Goal: Task Accomplishment & Management: Use online tool/utility

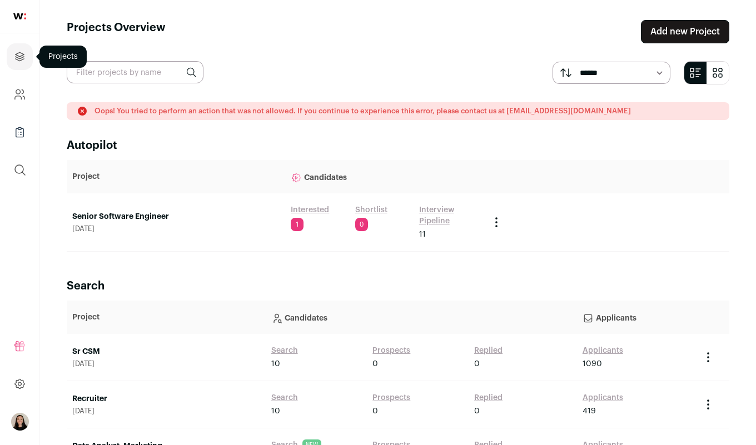
click at [14, 57] on icon "Projects" at bounding box center [19, 56] width 13 height 13
click at [98, 397] on link "Recruiter" at bounding box center [166, 399] width 188 height 11
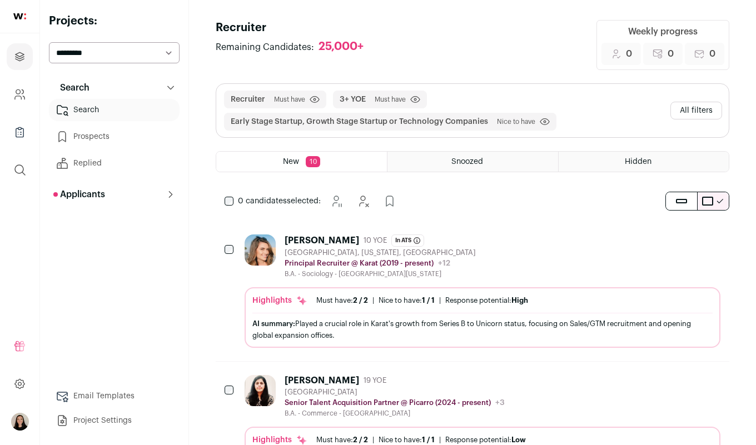
click at [507, 121] on span "Nice to have" at bounding box center [516, 121] width 38 height 9
click at [709, 106] on button "All filters" at bounding box center [697, 111] width 52 height 18
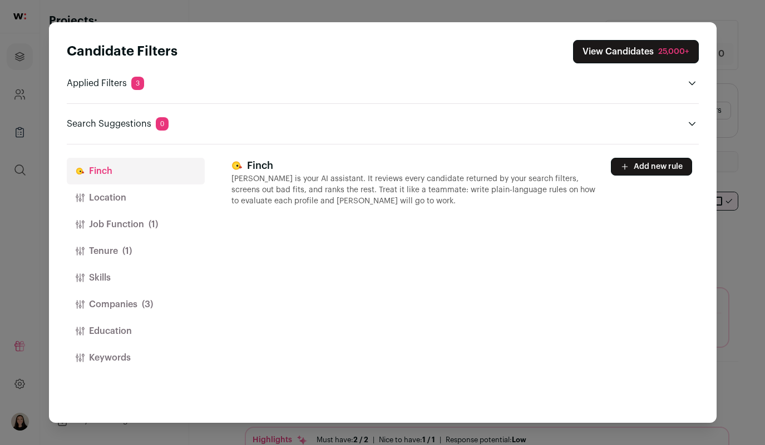
click at [150, 198] on button "Location" at bounding box center [136, 198] width 138 height 27
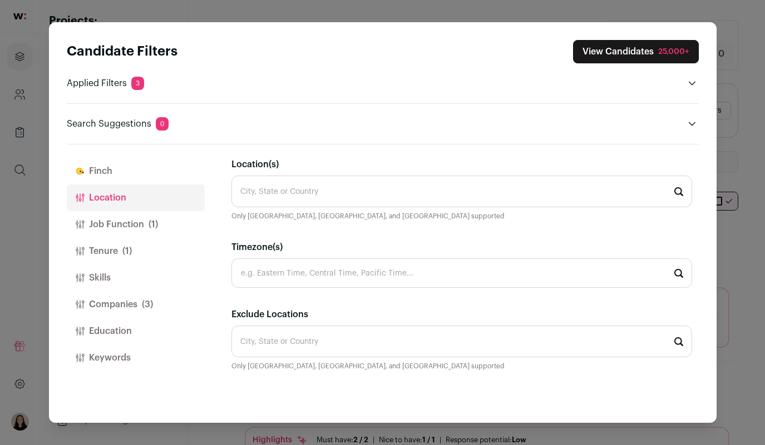
click at [132, 226] on button "Job Function (1)" at bounding box center [136, 224] width 138 height 27
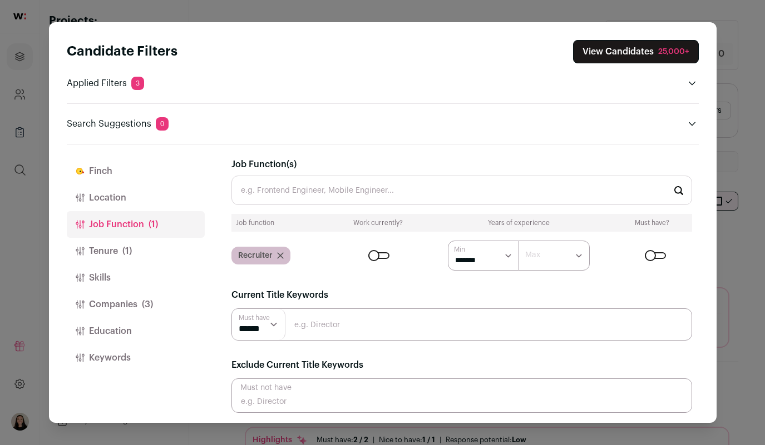
click at [276, 260] on div "Recruiter" at bounding box center [260, 256] width 59 height 18
click at [280, 253] on icon "Close modal via background" at bounding box center [280, 255] width 7 height 7
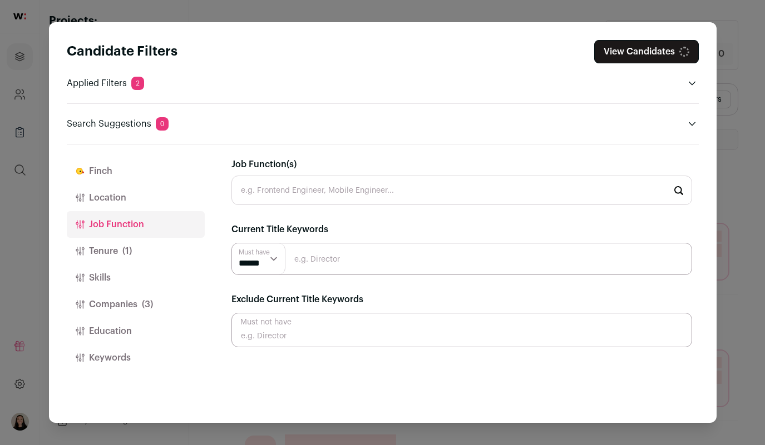
click at [125, 256] on span "(1)" at bounding box center [126, 251] width 9 height 13
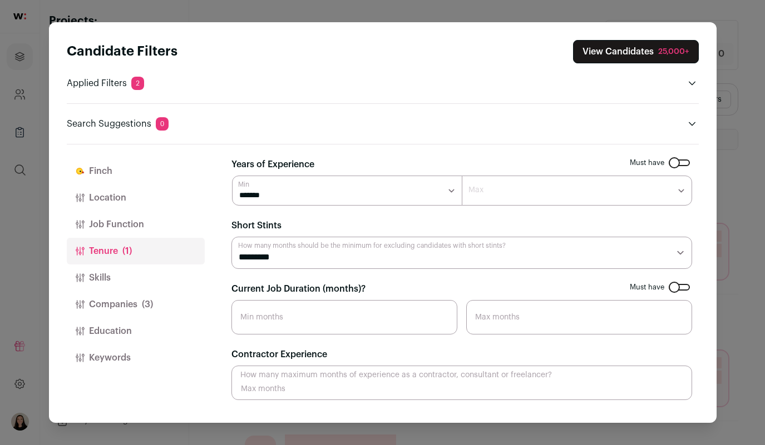
click at [286, 309] on input "Current Job Duration (months)?" at bounding box center [344, 317] width 226 height 34
type input "12"
click at [127, 222] on button "Job Function" at bounding box center [136, 224] width 138 height 27
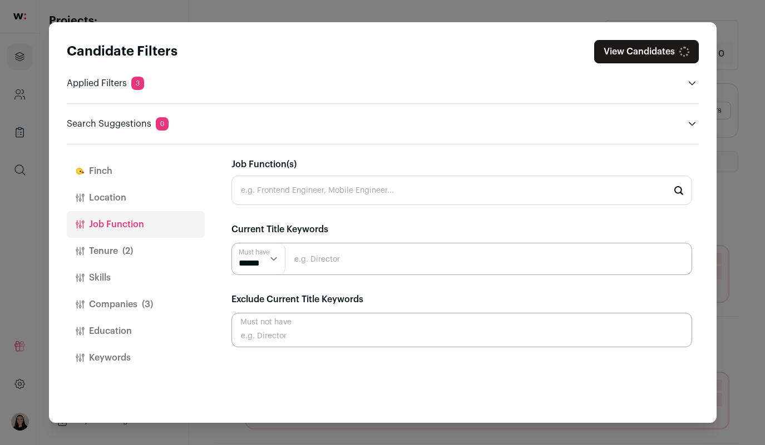
click at [313, 192] on input "Job Function(s)" at bounding box center [461, 190] width 460 height 29
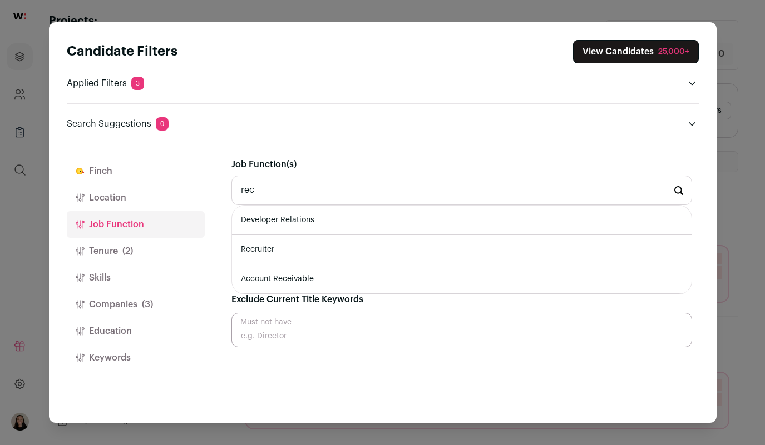
click at [301, 252] on li "Recruiter" at bounding box center [461, 249] width 459 height 29
type input "Recruiter"
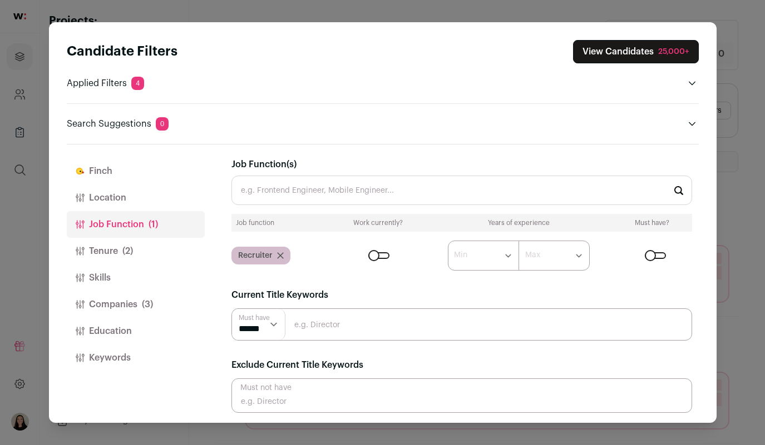
click at [107, 332] on button "Education" at bounding box center [136, 331] width 138 height 27
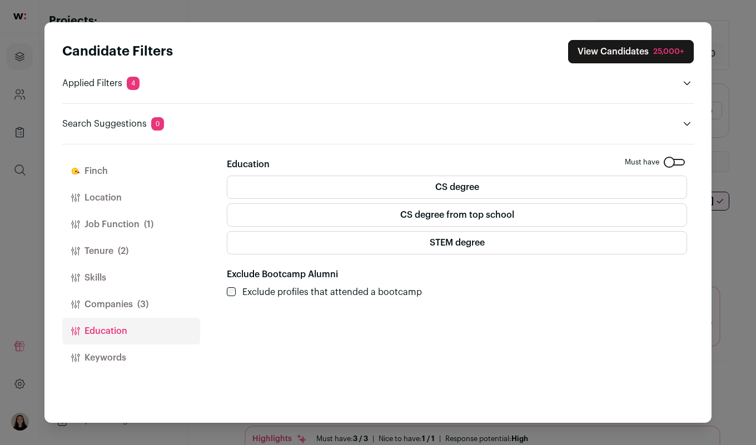
click at [131, 359] on button "Keywords" at bounding box center [131, 358] width 138 height 27
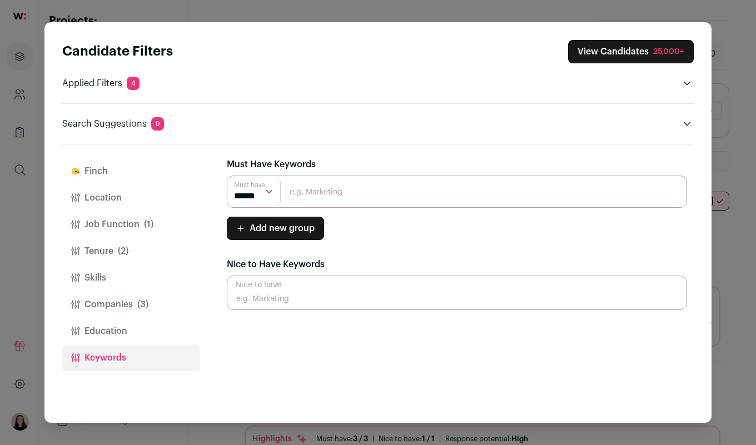
click at [101, 277] on button "Skills" at bounding box center [131, 278] width 138 height 27
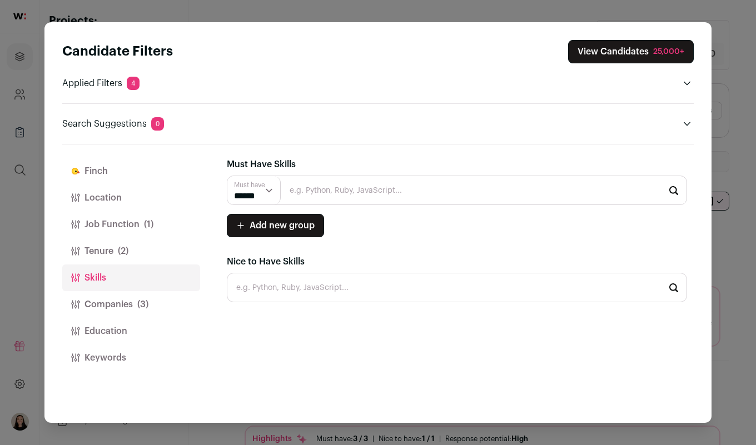
click at [106, 248] on button "Tenure (2)" at bounding box center [131, 251] width 138 height 27
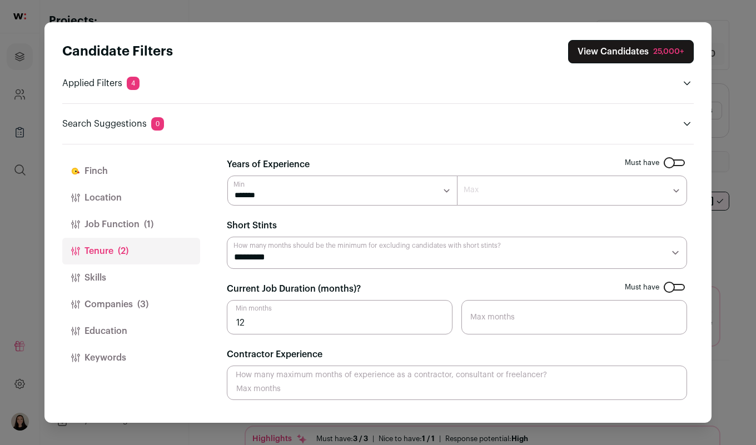
click at [623, 54] on button "View Candidates 25,000+" at bounding box center [631, 51] width 126 height 23
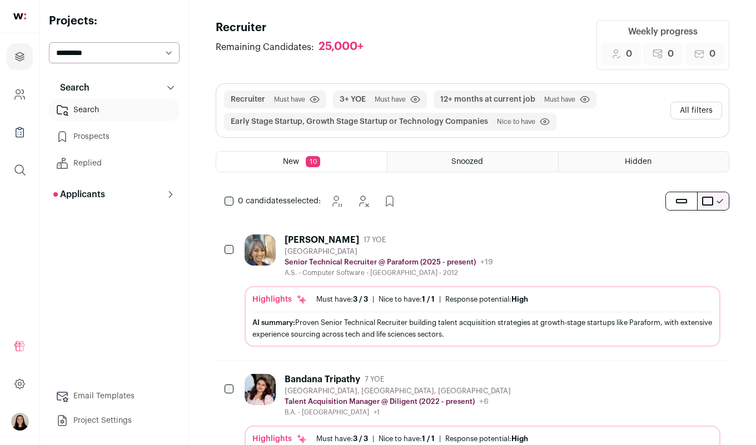
click at [99, 190] on p "Applicants" at bounding box center [79, 194] width 52 height 13
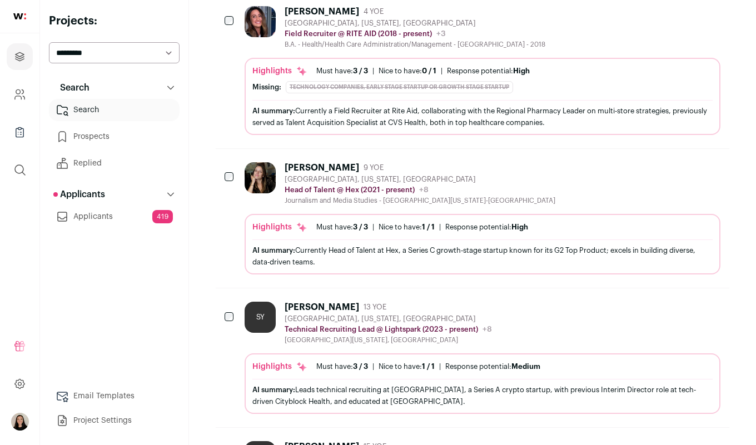
scroll to position [1104, 0]
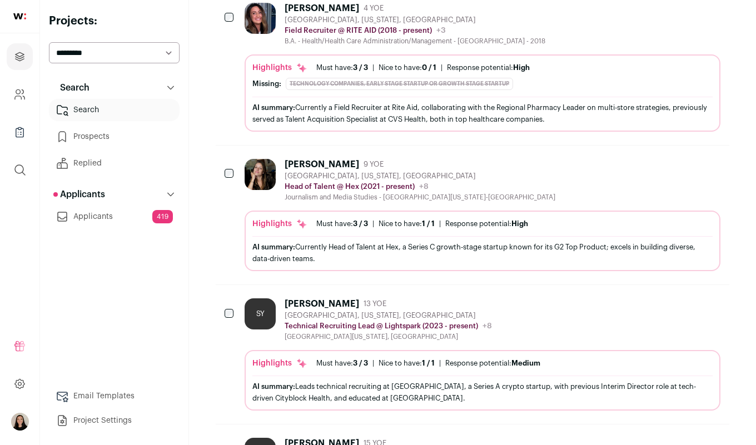
click at [289, 231] on div "Highlights Must have: 3 / 3 How many must haves have been fulfilled? | [GEOGRAP…" at bounding box center [482, 244] width 460 height 51
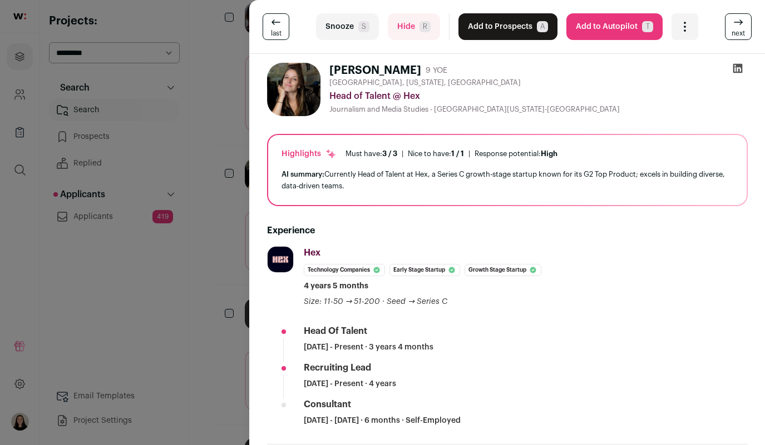
click at [733, 71] on icon at bounding box center [736, 68] width 9 height 9
click at [100, 318] on div "last Snooze S Hide R Add to Prospects A Are you sure? [PERSON_NAME] is already …" at bounding box center [382, 222] width 765 height 445
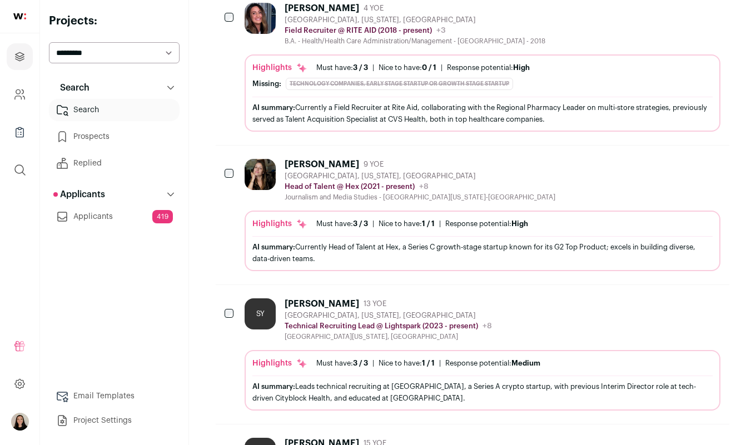
click at [106, 215] on link "Applicants 419" at bounding box center [114, 217] width 131 height 22
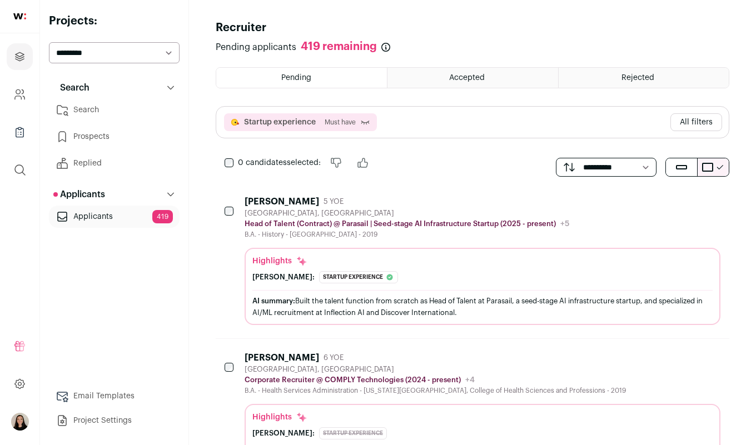
click at [706, 128] on button "All filters" at bounding box center [697, 122] width 52 height 18
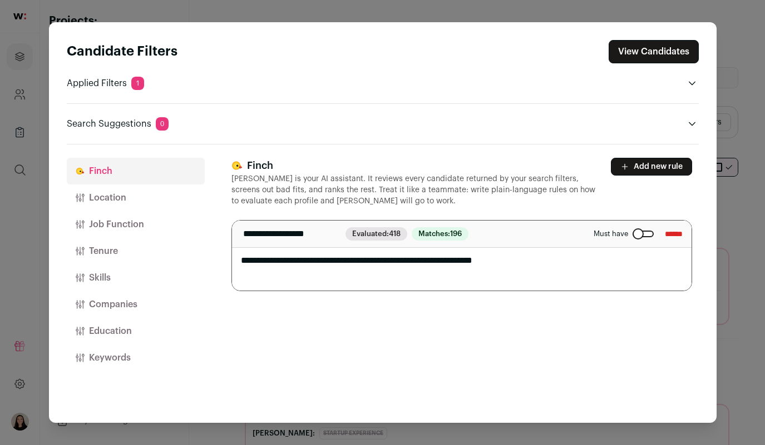
click at [122, 201] on button "Location" at bounding box center [136, 198] width 138 height 27
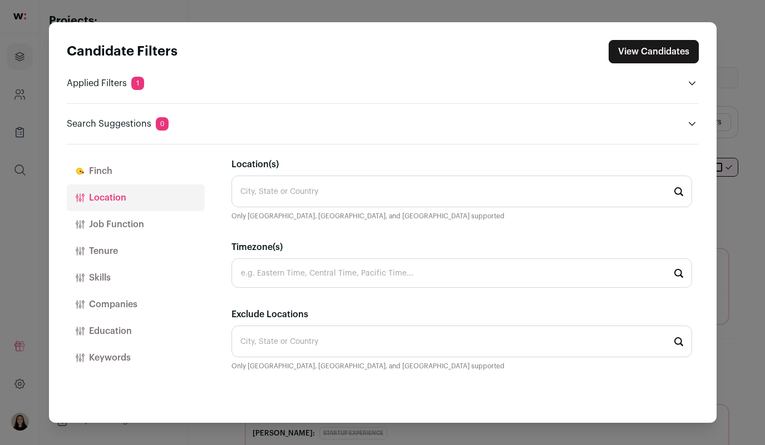
click at [323, 192] on input "Location(s)" at bounding box center [461, 192] width 460 height 32
type input "[GEOGRAPHIC_DATA]"
click at [117, 285] on button "Skills" at bounding box center [136, 278] width 138 height 27
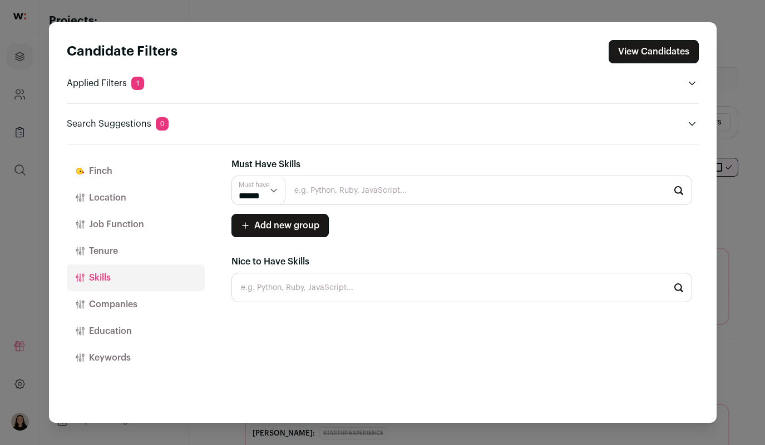
click at [107, 254] on button "Tenure" at bounding box center [136, 251] width 138 height 27
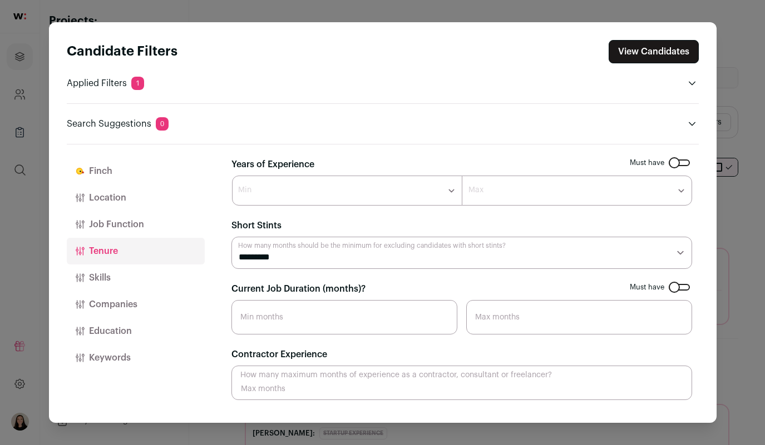
click at [277, 318] on input "Current Job Duration (months)?" at bounding box center [344, 317] width 226 height 34
type input "12"
click at [668, 52] on button "View Candidates" at bounding box center [653, 51] width 90 height 23
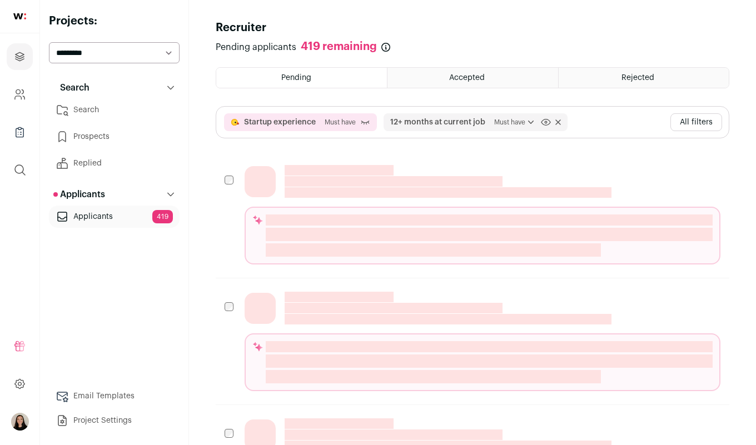
click at [681, 123] on button "All filters" at bounding box center [697, 122] width 52 height 18
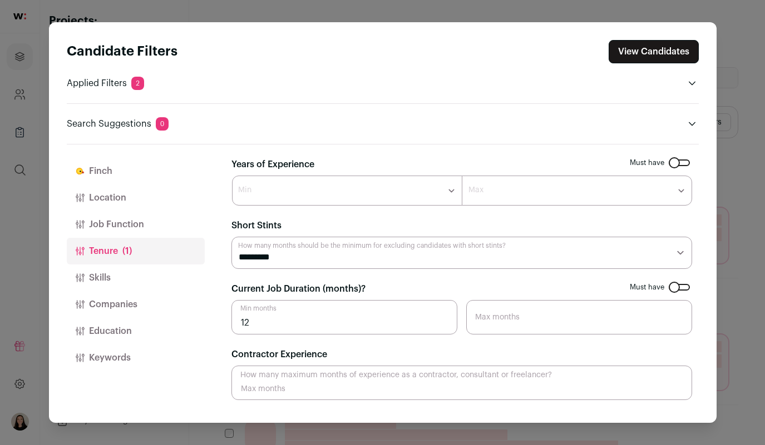
click at [667, 49] on button "View Candidates" at bounding box center [653, 51] width 90 height 23
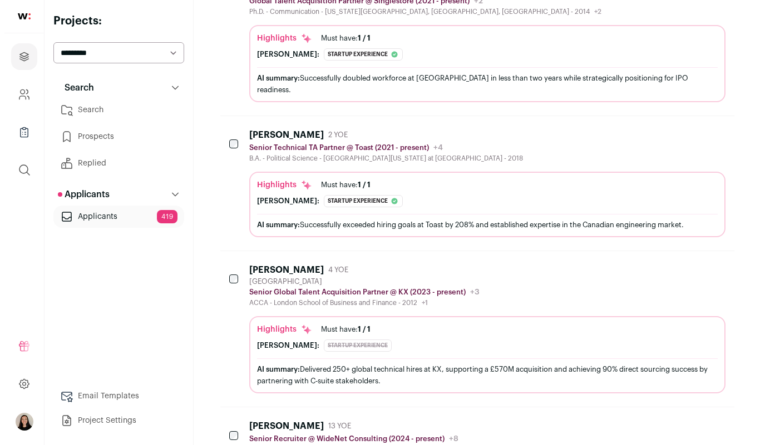
scroll to position [538, 0]
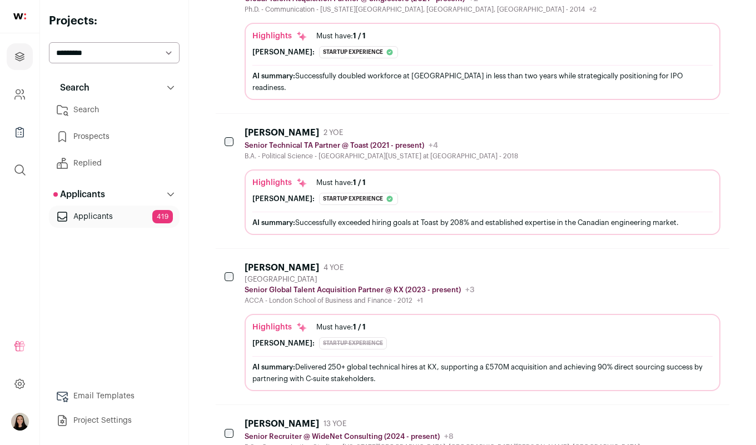
click at [465, 217] on div "AI summary: Successfully exceeded hiring goals at Toast by 208% and established…" at bounding box center [482, 223] width 460 height 12
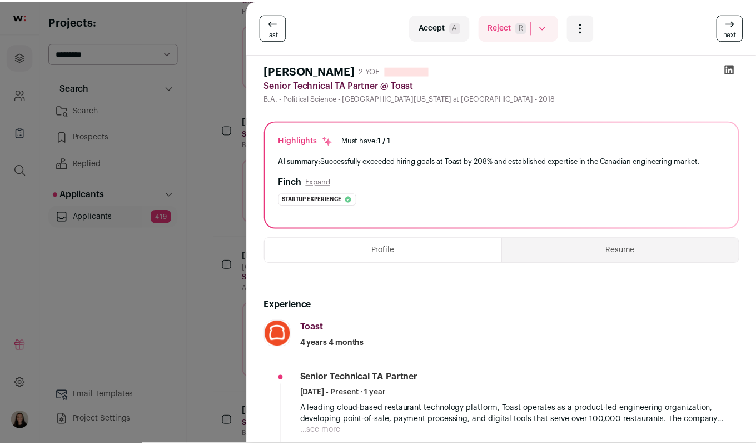
scroll to position [0, 0]
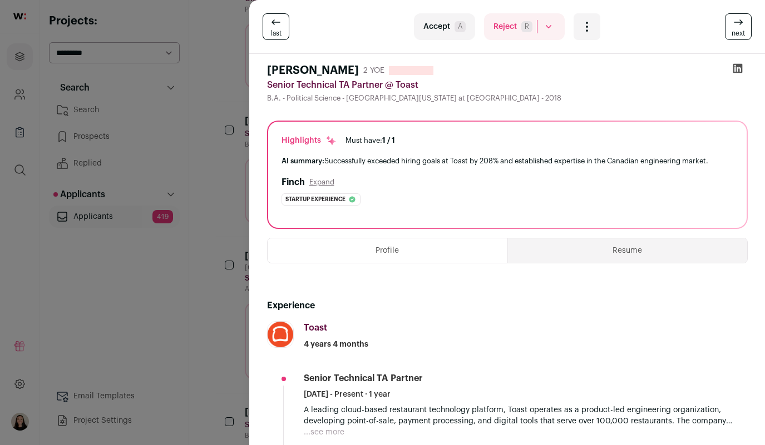
click at [620, 251] on button "Resume" at bounding box center [627, 251] width 239 height 24
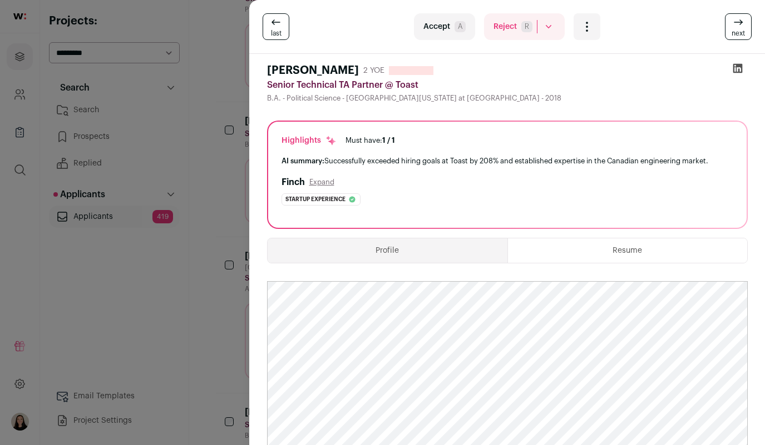
click at [176, 256] on div "last Accept A Reject R Rejected by candidate Not Interested after Outreach 0 Ac…" at bounding box center [382, 222] width 765 height 445
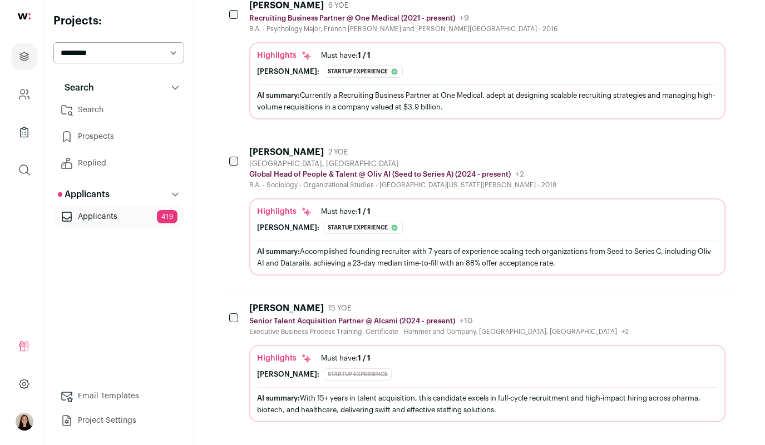
scroll to position [1312, 0]
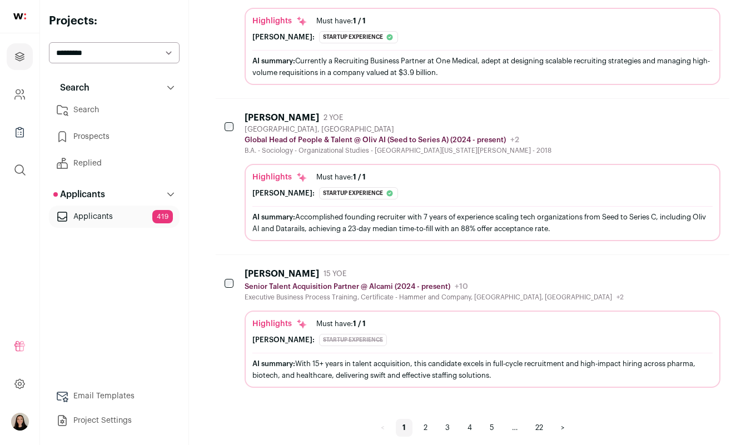
click at [349, 358] on div "AI summary: With 15+ years in talent acquisition, this candidate excels in full…" at bounding box center [482, 369] width 460 height 23
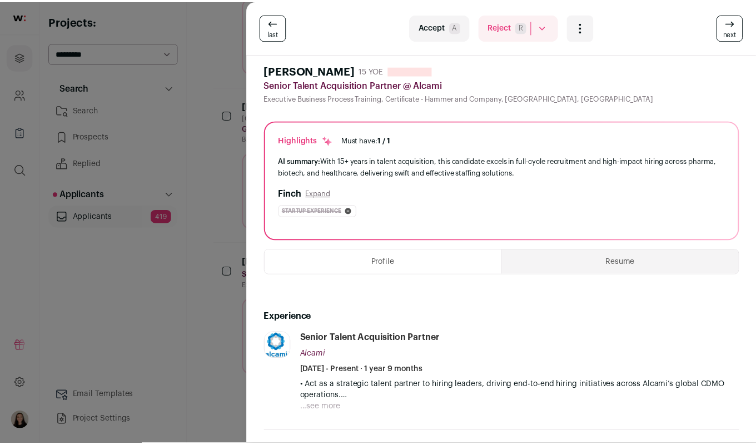
scroll to position [0, 0]
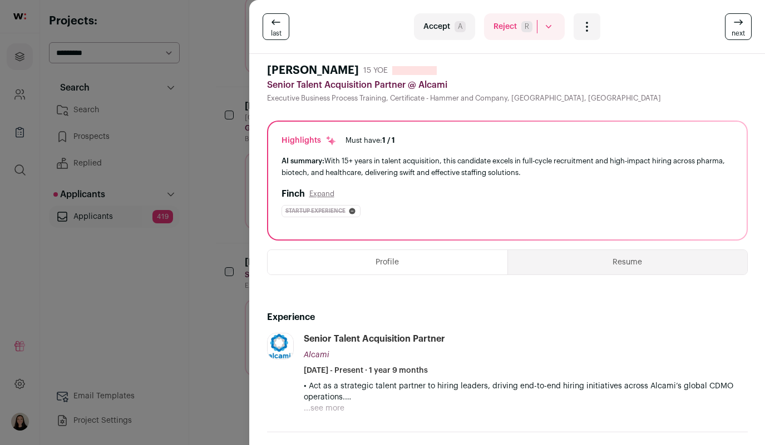
click at [596, 259] on button "Resume" at bounding box center [627, 262] width 239 height 24
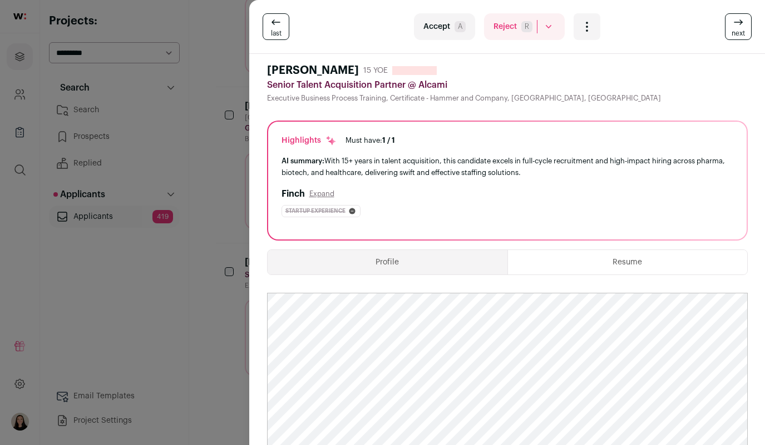
click at [205, 102] on div "last Accept A Reject R Rejected by candidate Not Interested after Outreach 0 Ac…" at bounding box center [382, 222] width 765 height 445
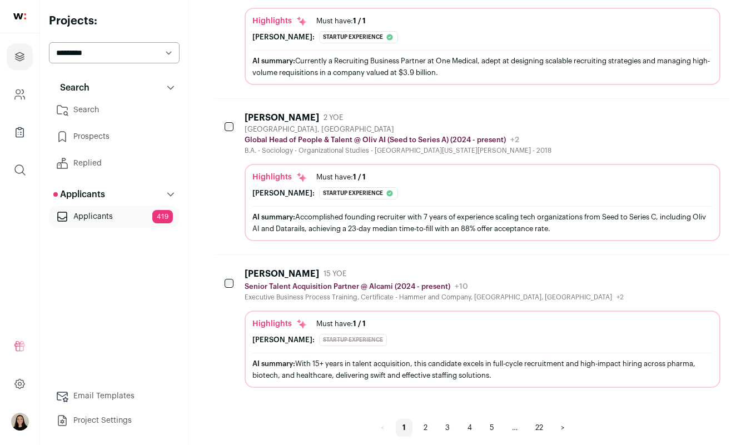
click at [428, 419] on link "2" at bounding box center [425, 428] width 17 height 18
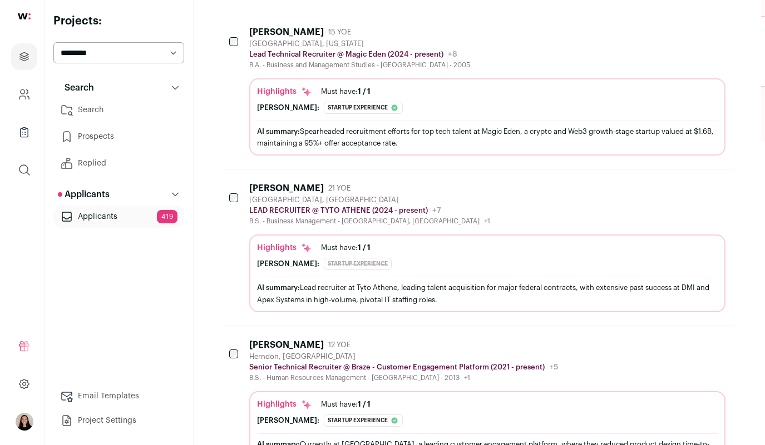
scroll to position [812, 0]
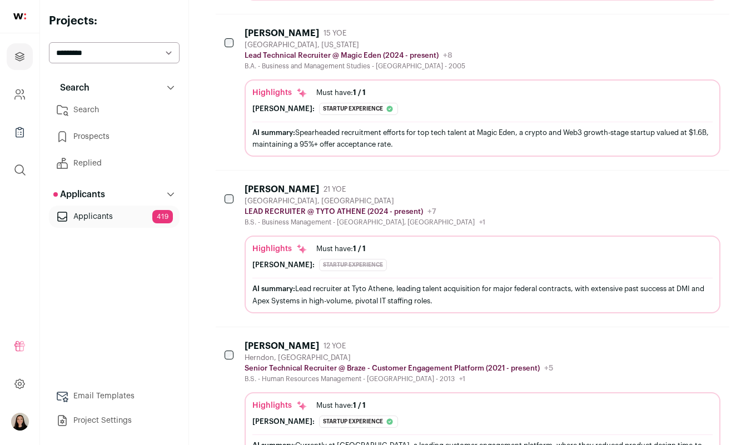
click at [477, 122] on div "AI summary: Spearheaded recruitment efforts for top tech talent at Magic Eden, …" at bounding box center [482, 138] width 460 height 33
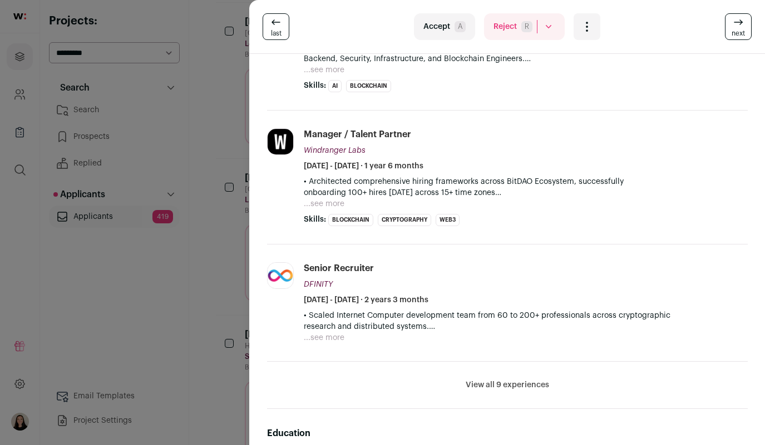
scroll to position [355, 0]
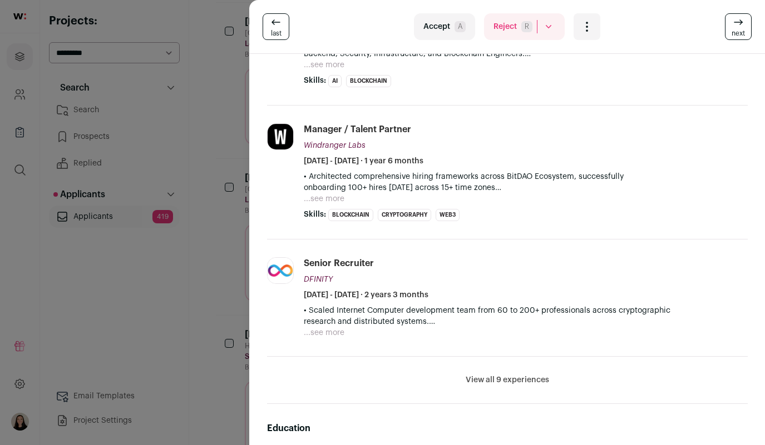
click at [206, 309] on div "last Accept A Reject R Rejected by candidate Not Interested after Outreach 0 Ac…" at bounding box center [382, 222] width 765 height 445
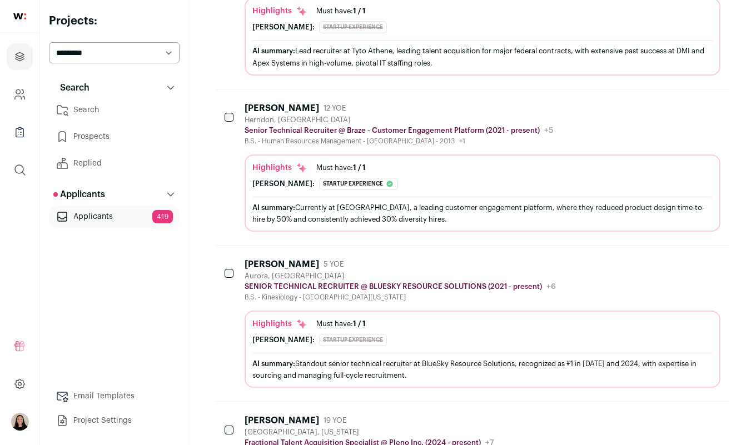
scroll to position [1057, 0]
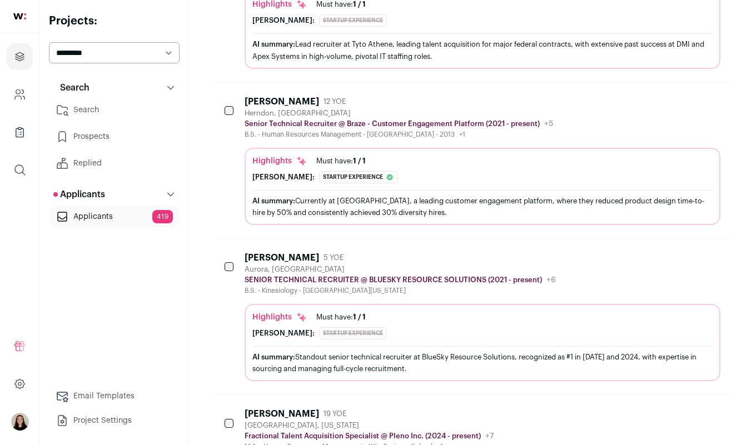
click at [385, 190] on div "AI summary: Currently at Braze, a leading customer engagement platform, where t…" at bounding box center [482, 206] width 460 height 33
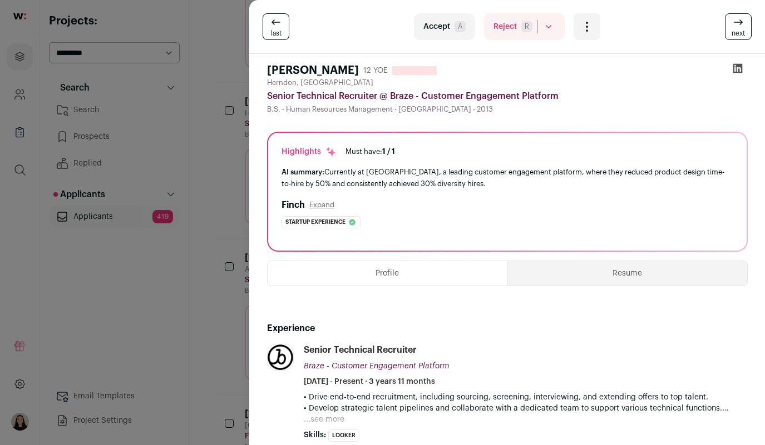
scroll to position [0, 0]
click at [637, 277] on button "Resume" at bounding box center [627, 273] width 239 height 24
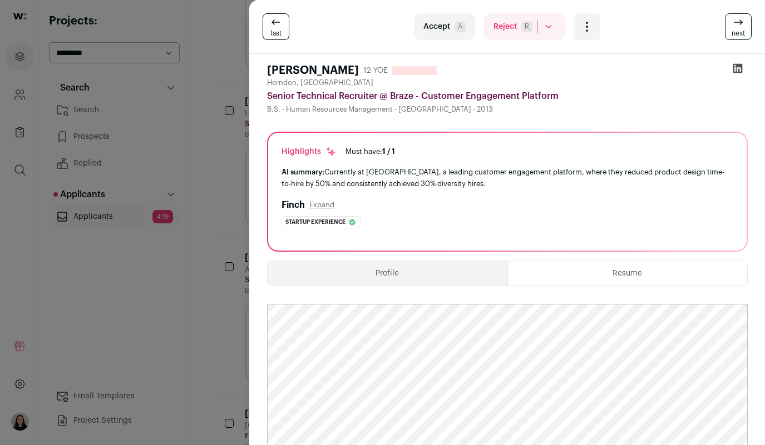
click at [206, 175] on div "last Accept A Reject R Rejected by candidate Not Interested after Outreach 0 Ac…" at bounding box center [382, 222] width 765 height 445
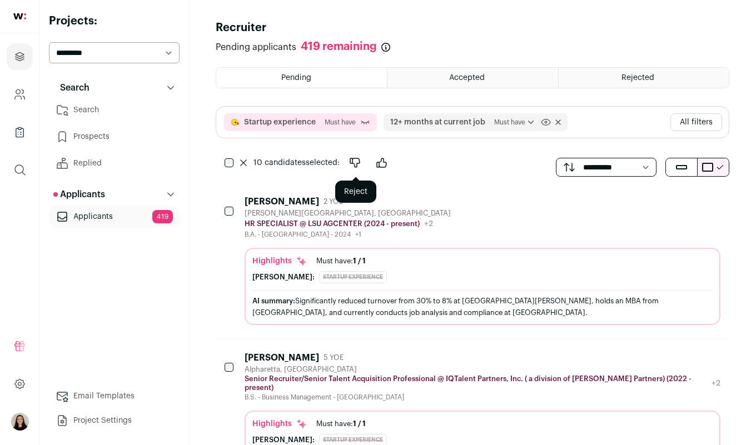
click at [353, 162] on icon "Reject" at bounding box center [354, 162] width 9 height 9
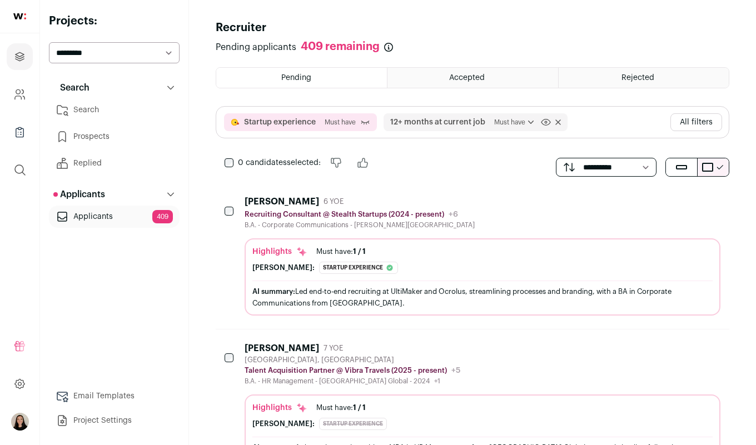
click at [484, 282] on div "AI summary: Led end-to-end recruiting at UltiMaker and Ocrolus, streamlining pr…" at bounding box center [482, 297] width 460 height 33
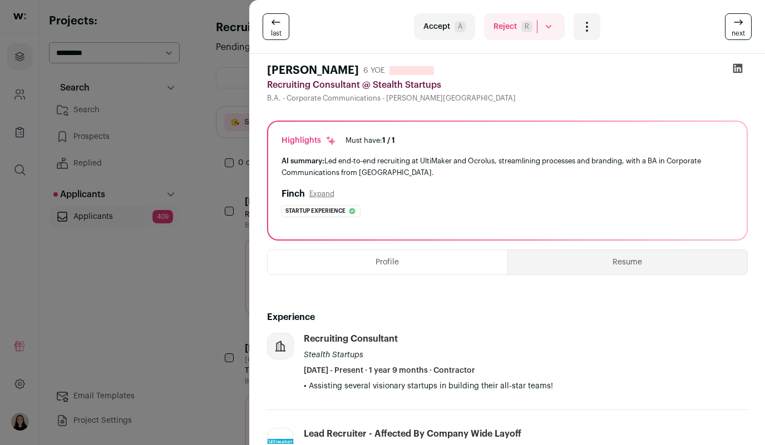
click at [606, 259] on button "Resume" at bounding box center [627, 262] width 239 height 24
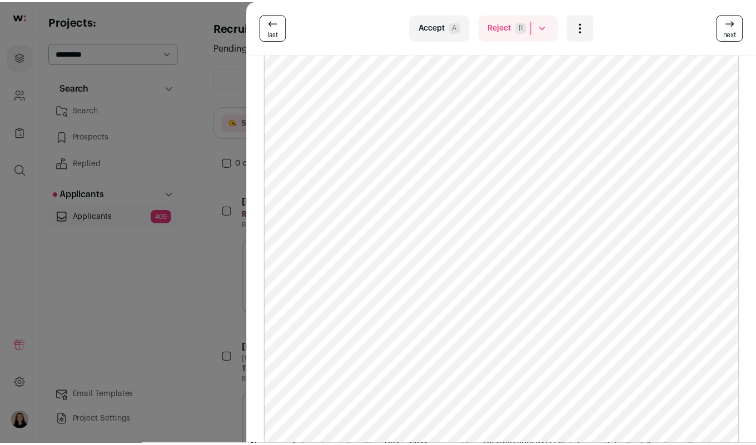
scroll to position [289, 0]
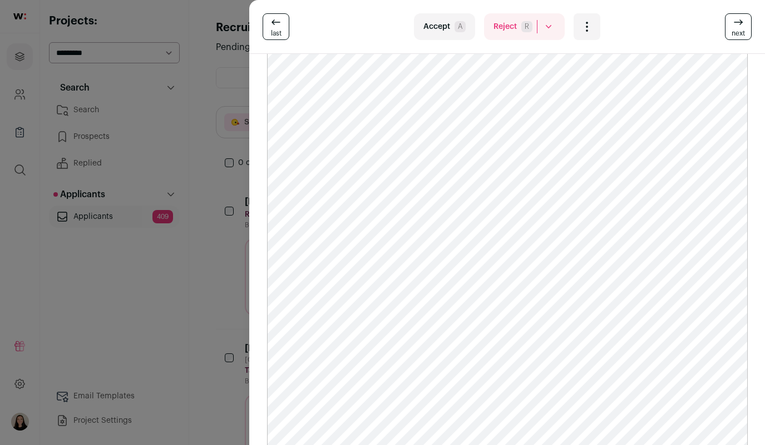
click at [197, 130] on div "last Accept A Reject R Rejected by candidate Not Interested after Outreach 0 Ac…" at bounding box center [382, 222] width 765 height 445
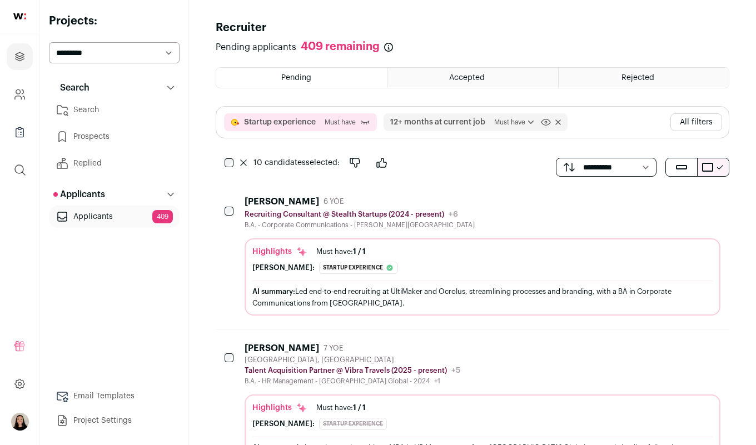
click at [728, 364] on div "[PERSON_NAME] 7 YOE [GEOGRAPHIC_DATA], [GEOGRAPHIC_DATA] Talent Acquisition Par…" at bounding box center [473, 408] width 514 height 156
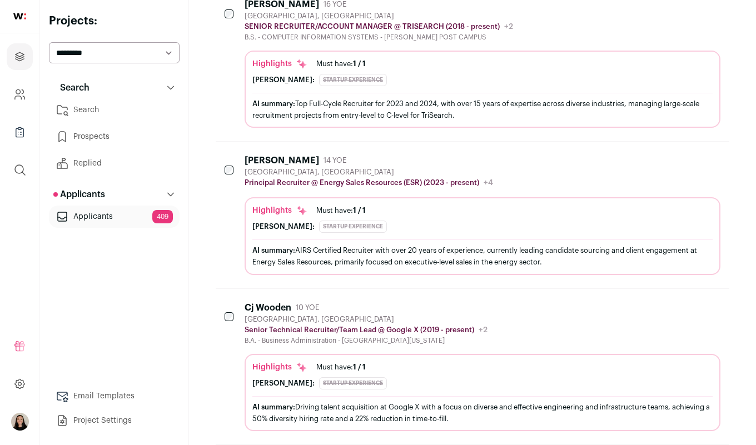
scroll to position [823, 0]
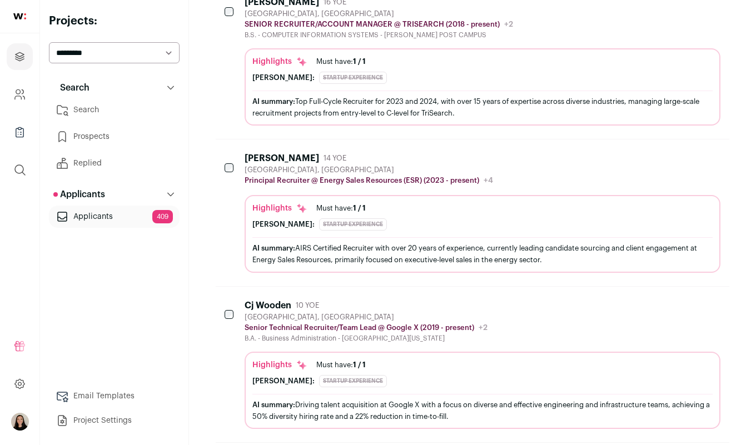
click at [736, 339] on main "Recruiter Pending applicants 409 remaining New applicants last synced: 43 minut…" at bounding box center [472, 67] width 567 height 1781
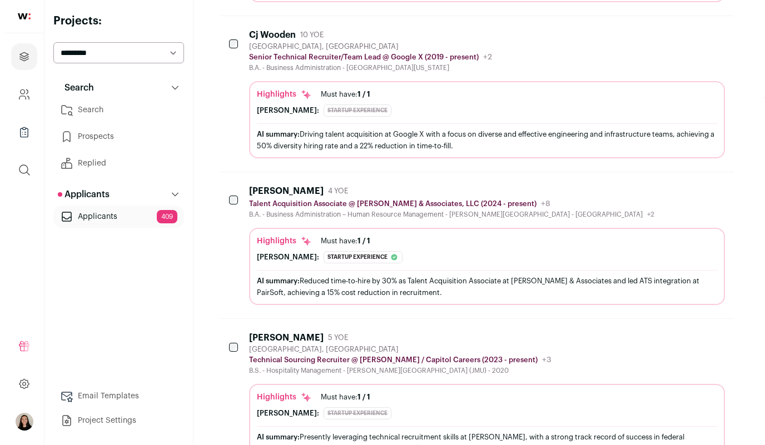
scroll to position [1092, 0]
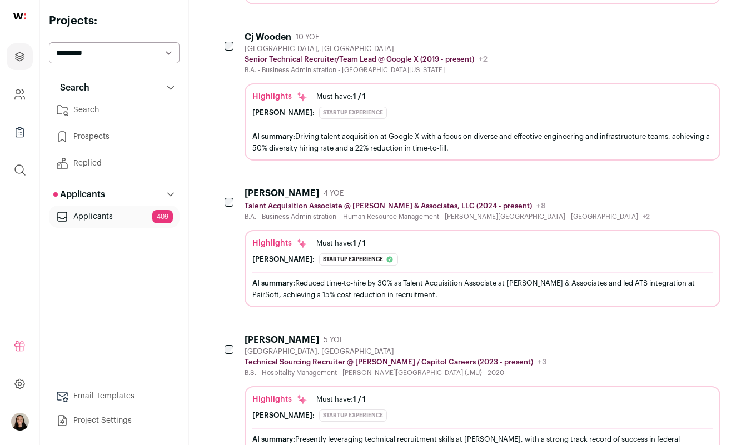
click at [503, 119] on div "Highlights Must have: 1 / 1 How many must haves have been fulfilled? [PERSON_NA…" at bounding box center [482, 124] width 460 height 67
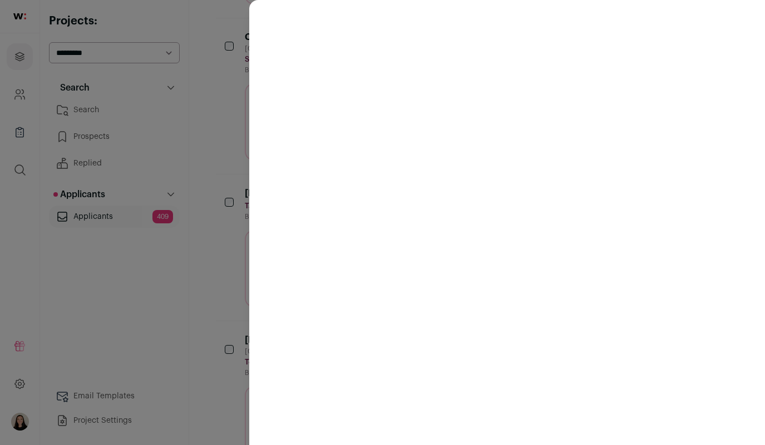
click at [220, 61] on div at bounding box center [382, 222] width 765 height 445
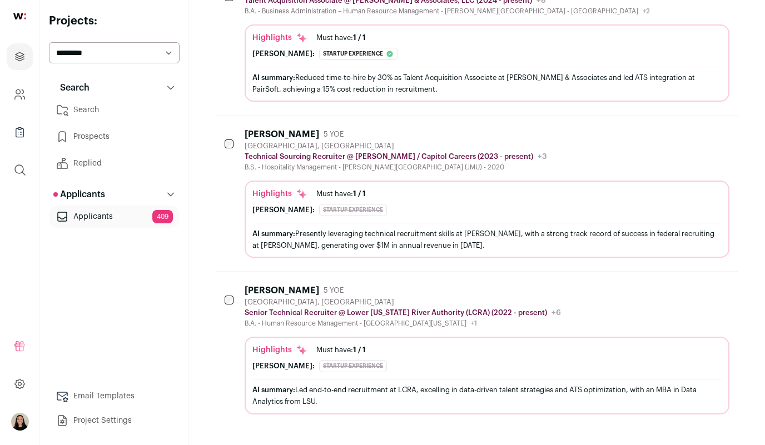
scroll to position [1335, 0]
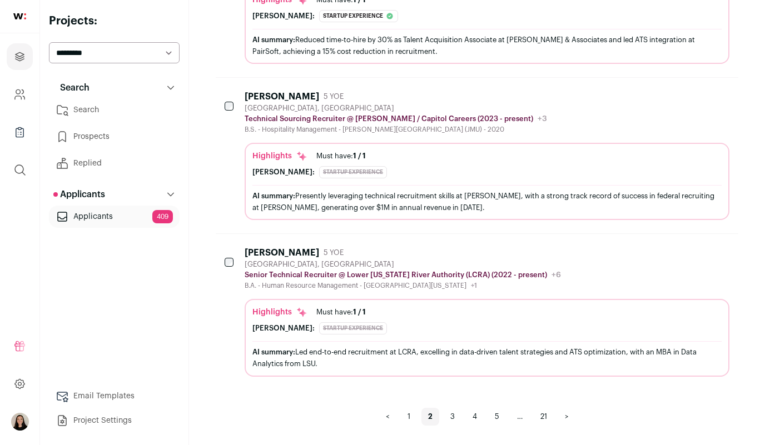
click at [452, 415] on link "3" at bounding box center [453, 417] width 18 height 18
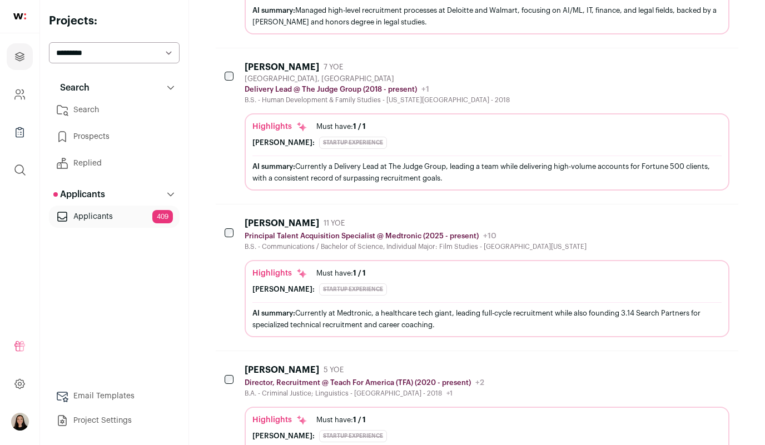
scroll to position [1290, 0]
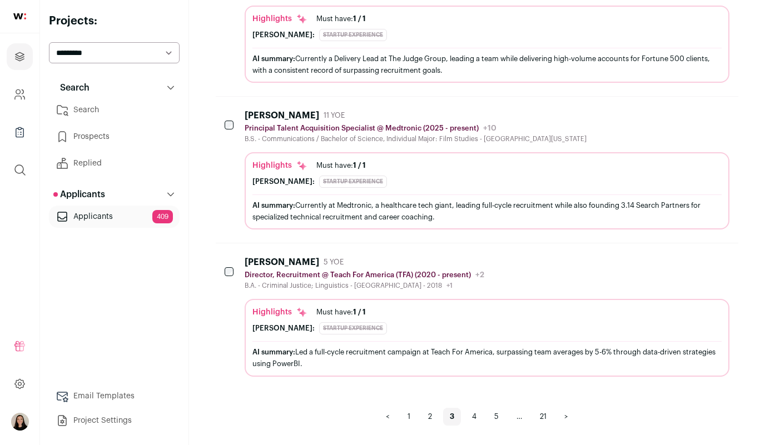
click at [568, 416] on link ">" at bounding box center [566, 417] width 17 height 18
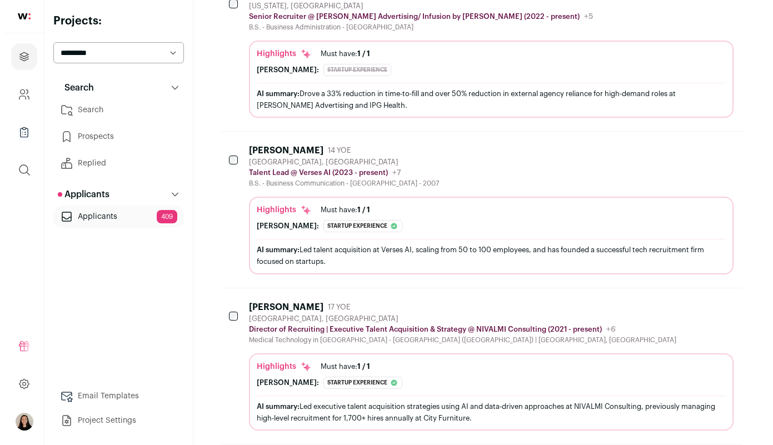
scroll to position [243, 0]
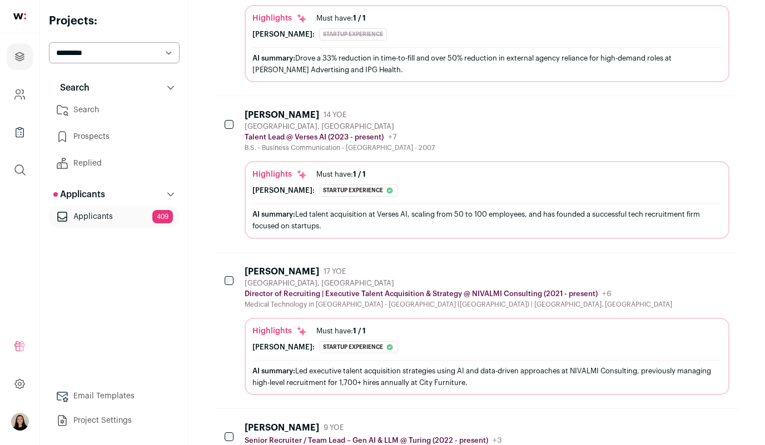
click at [544, 212] on div "AI summary: Led talent acquisition at Verses AI, scaling from 50 to 100 employe…" at bounding box center [486, 220] width 469 height 23
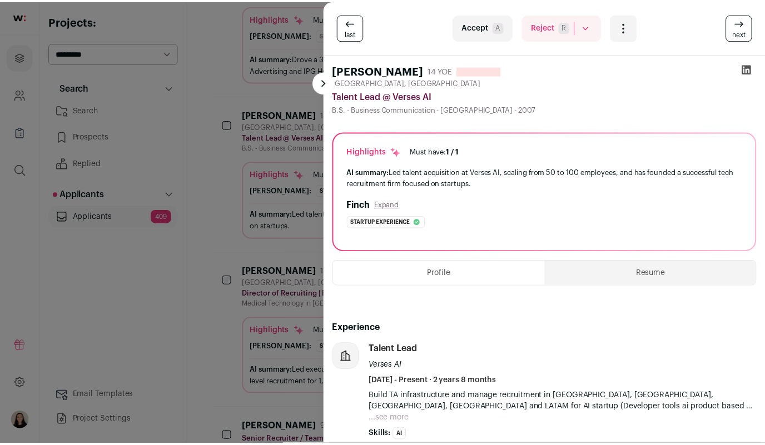
scroll to position [0, 0]
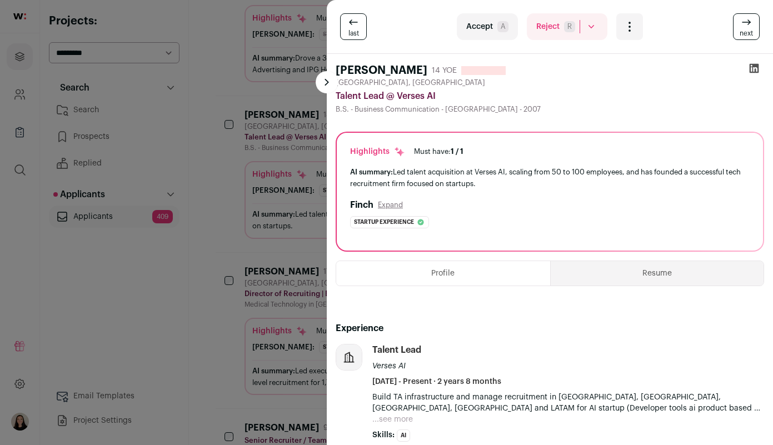
click at [679, 275] on button "Resume" at bounding box center [658, 273] width 214 height 24
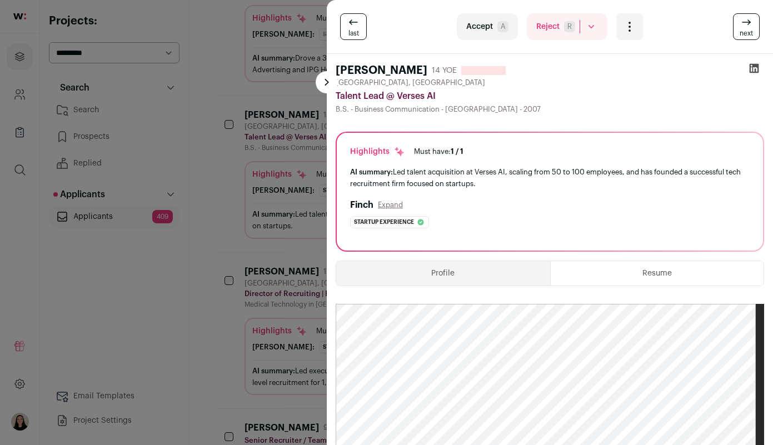
click at [206, 354] on div "last Accept A Reject R Rejected by candidate Not Interested after Outreach 0 Ac…" at bounding box center [386, 222] width 773 height 445
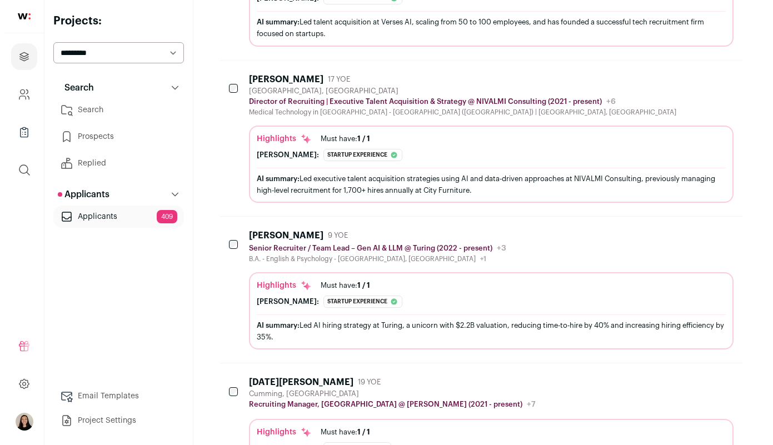
scroll to position [443, 0]
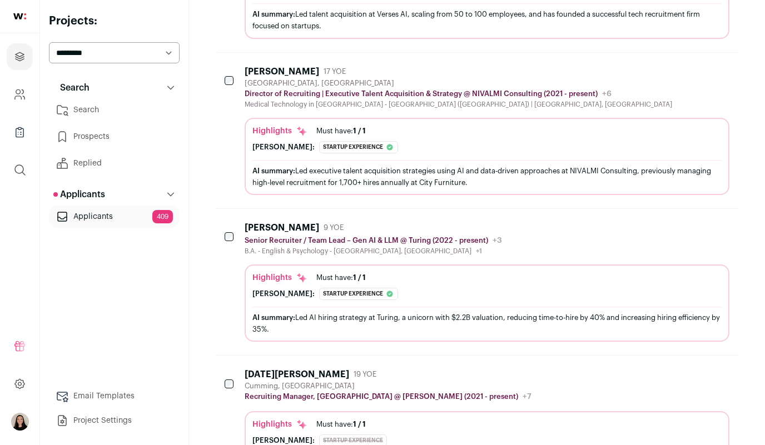
click at [389, 297] on div "[PERSON_NAME]: Startup experience The profile has 39 months of experience at Tu…" at bounding box center [486, 294] width 469 height 12
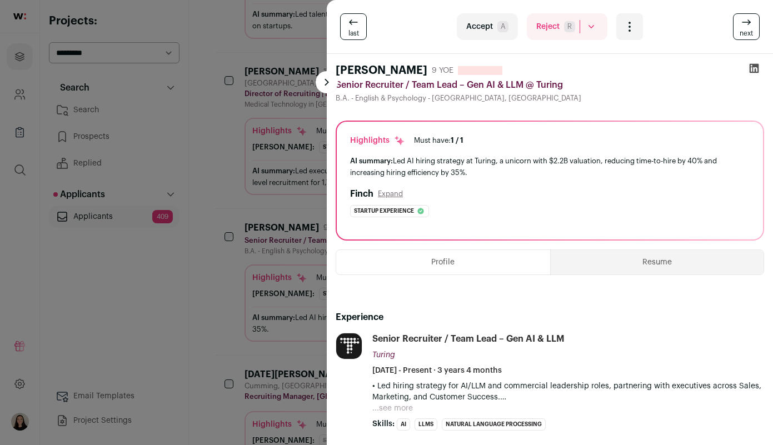
click at [658, 262] on button "Resume" at bounding box center [658, 262] width 214 height 24
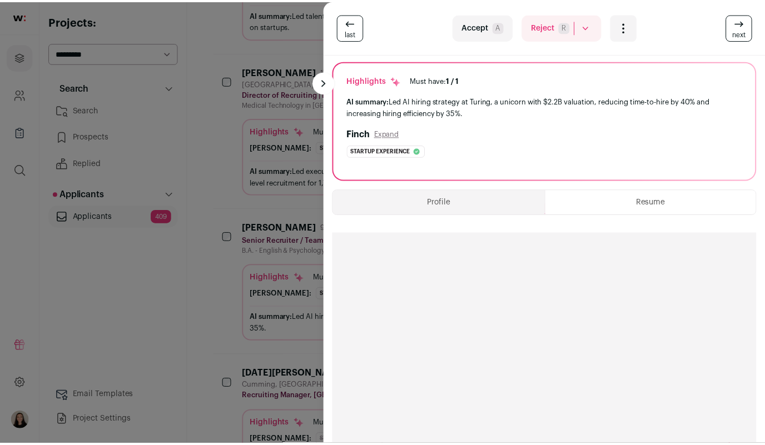
scroll to position [43, 0]
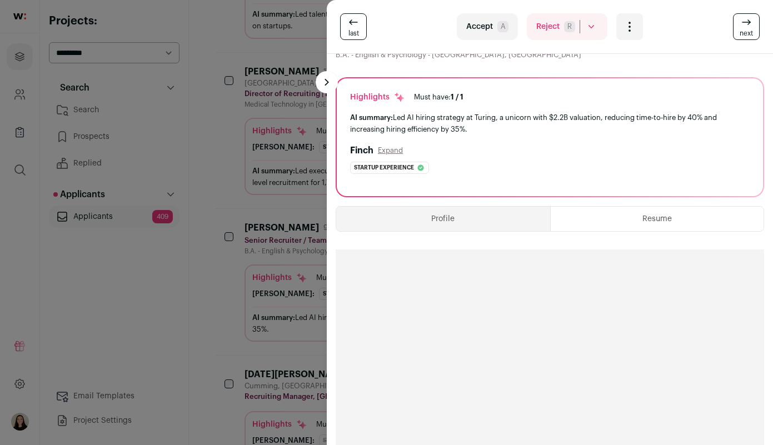
click at [246, 148] on div "last Accept A Reject R Rejected by candidate Not Interested after Outreach 0 Ac…" at bounding box center [386, 222] width 773 height 445
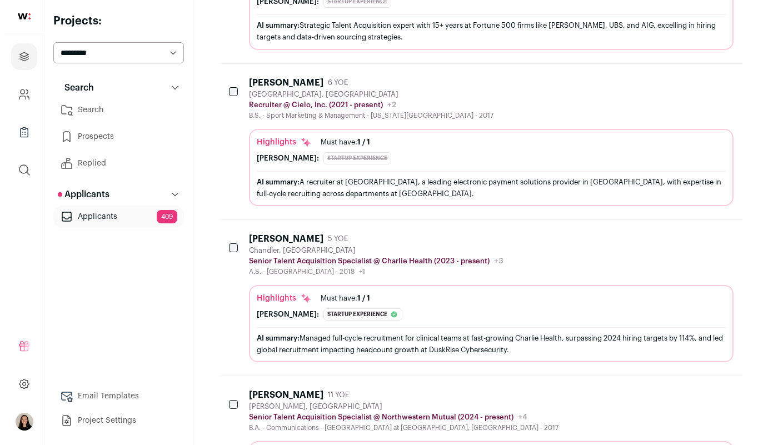
scroll to position [1032, 0]
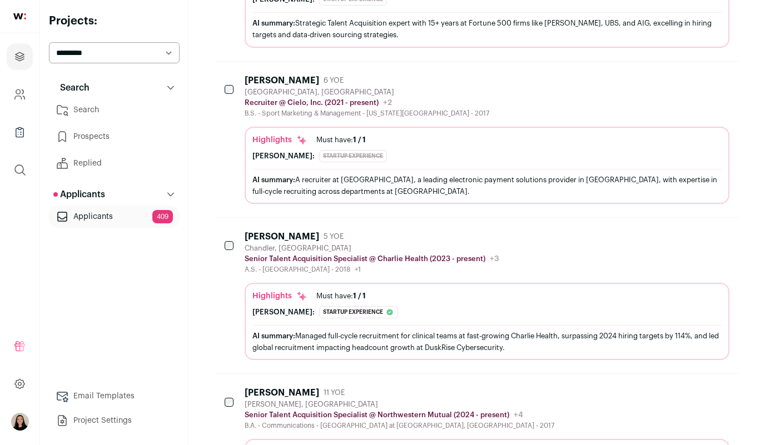
click at [525, 187] on div "AI summary: A recruiter at [GEOGRAPHIC_DATA], a leading electronic payment solu…" at bounding box center [486, 185] width 469 height 23
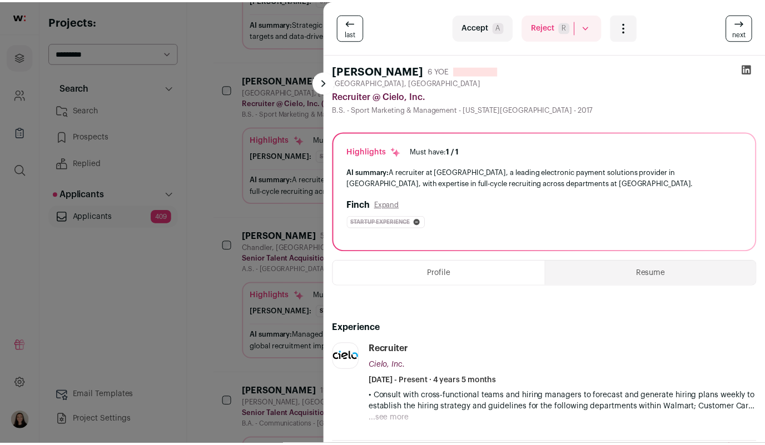
scroll to position [0, 0]
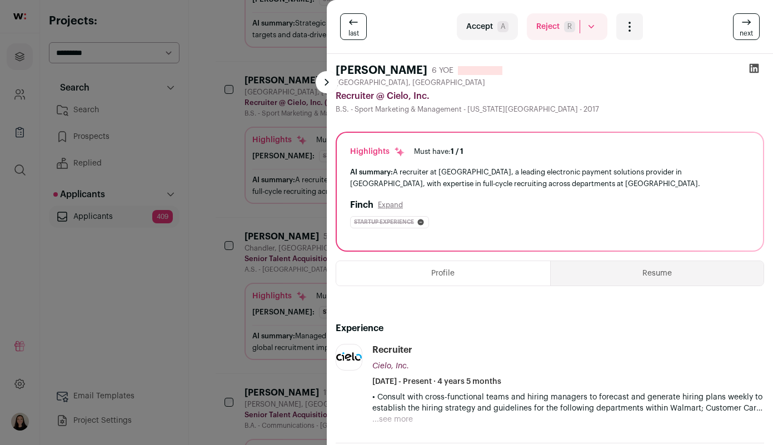
click at [214, 294] on div "last Accept A Reject R Rejected by candidate Not Interested after Outreach 0 Ac…" at bounding box center [386, 222] width 773 height 445
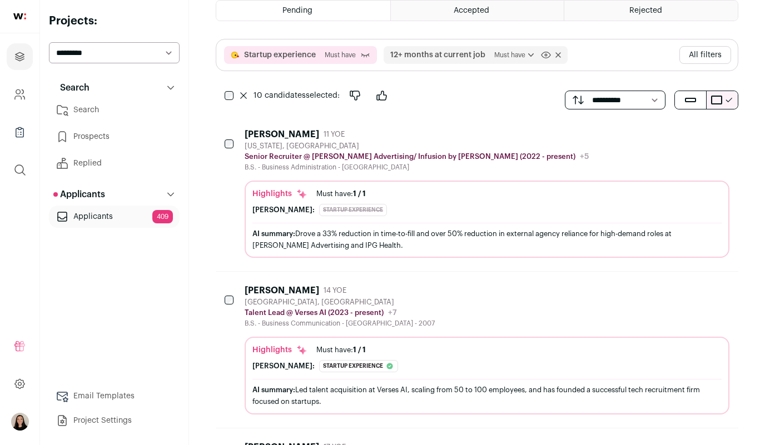
scroll to position [64, 0]
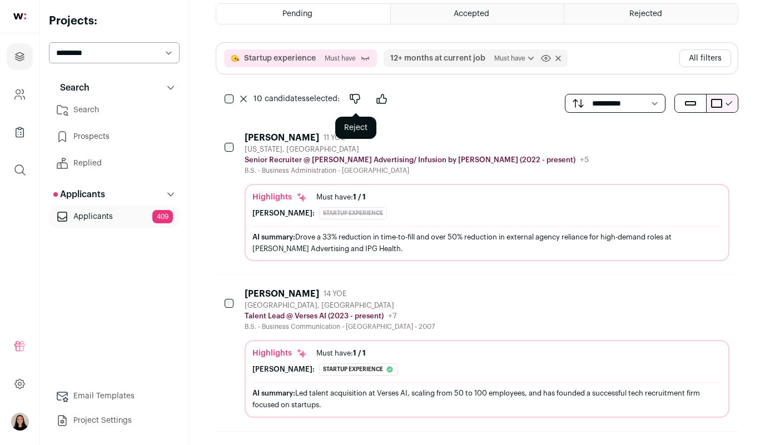
click at [348, 96] on button "Reject" at bounding box center [355, 99] width 22 height 22
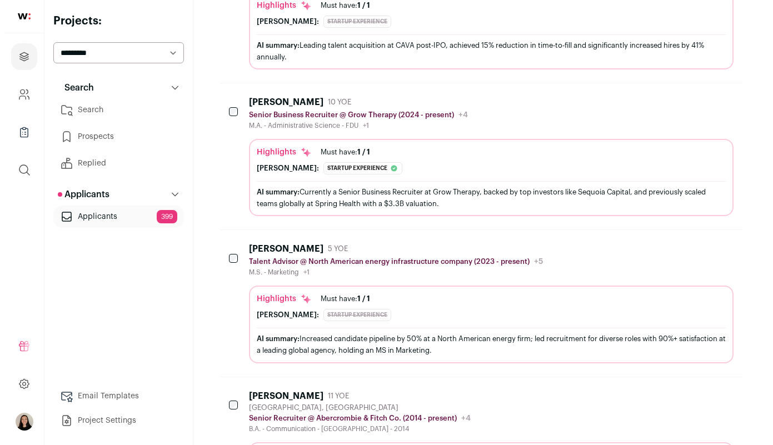
scroll to position [723, 0]
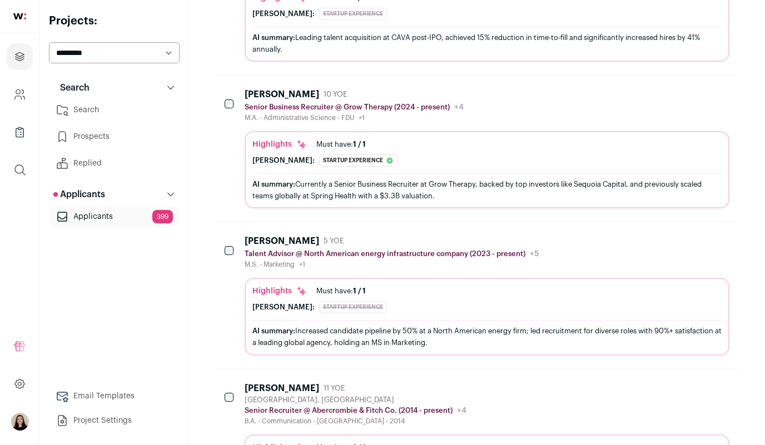
click at [552, 184] on div "AI summary: Currently a Senior Business Recruiter at Grow Therapy, backed by to…" at bounding box center [486, 189] width 469 height 23
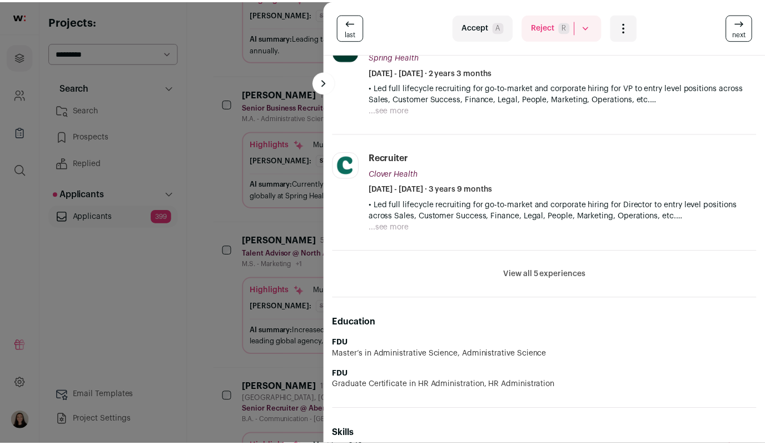
scroll to position [0, 0]
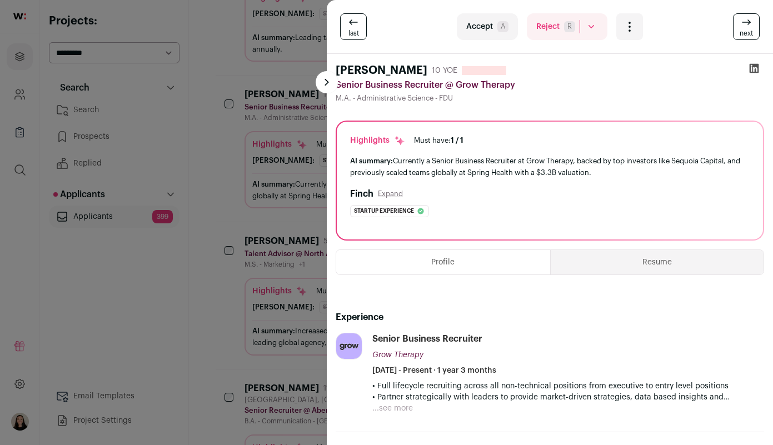
click at [750, 71] on icon at bounding box center [754, 68] width 9 height 9
click at [235, 240] on div "last Accept A Reject R Rejected by candidate Not Interested after Outreach 0 Ac…" at bounding box center [386, 222] width 773 height 445
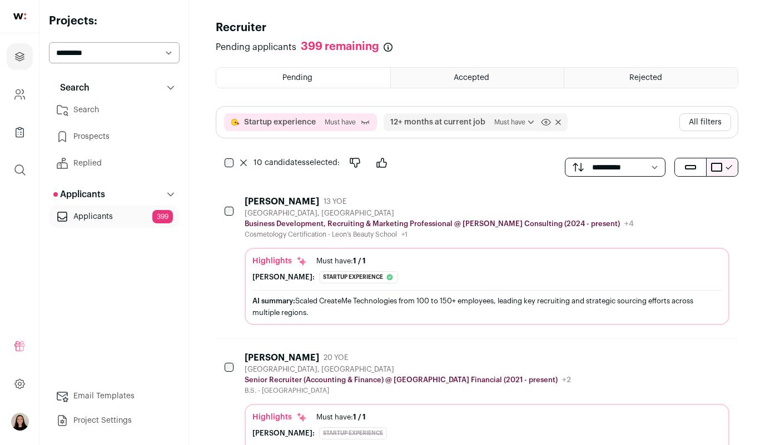
click at [342, 162] on div "10 candidates selected: Reject Accept" at bounding box center [315, 163] width 155 height 22
click at [352, 158] on icon "Reject" at bounding box center [355, 162] width 13 height 13
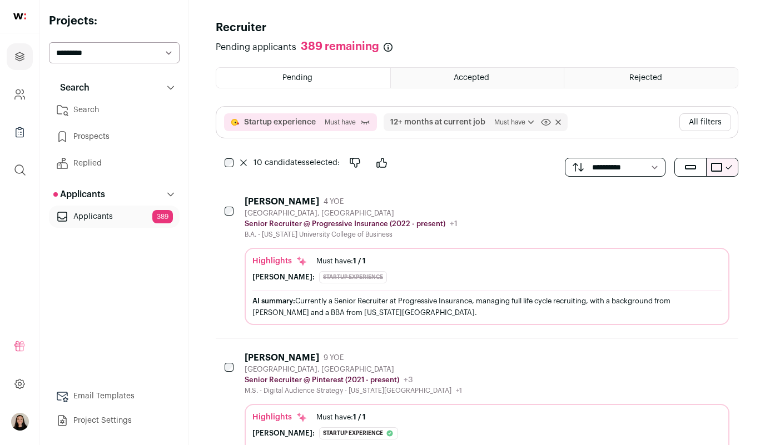
click at [700, 120] on button "All filters" at bounding box center [706, 122] width 52 height 18
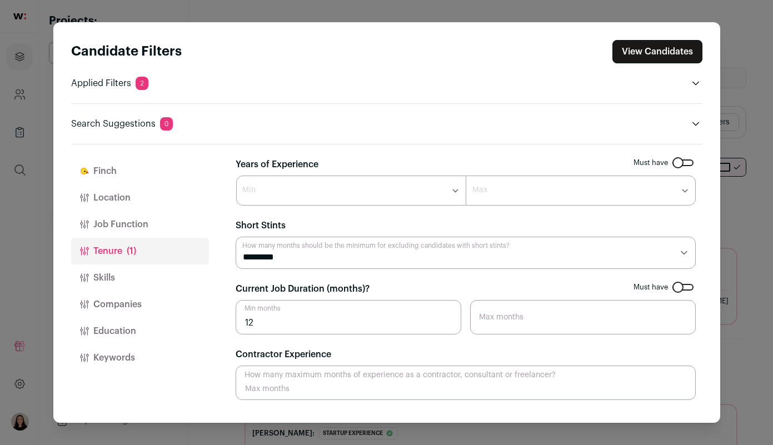
click at [117, 314] on button "Companies" at bounding box center [140, 304] width 138 height 27
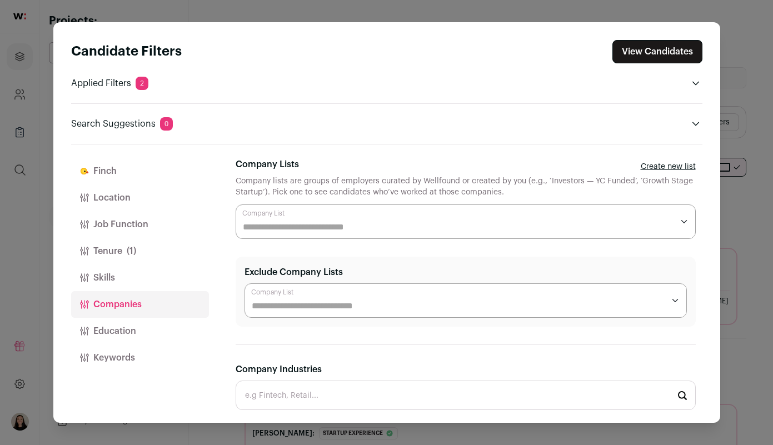
click at [118, 165] on button "Finch" at bounding box center [140, 171] width 138 height 27
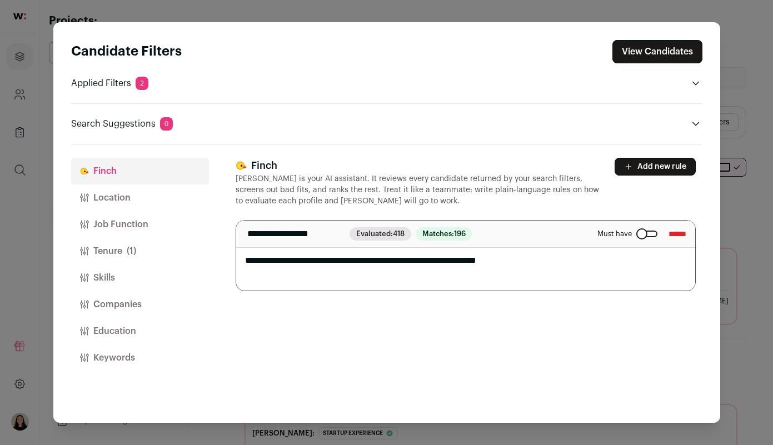
click at [671, 236] on input "******" at bounding box center [678, 234] width 18 height 18
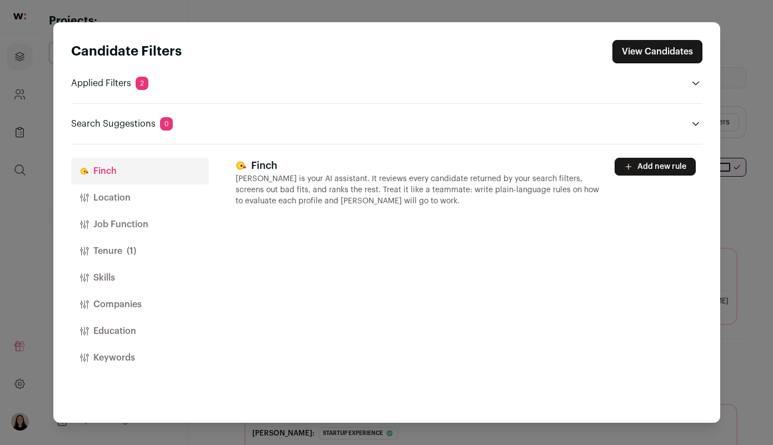
click at [117, 299] on button "Companies" at bounding box center [140, 304] width 138 height 27
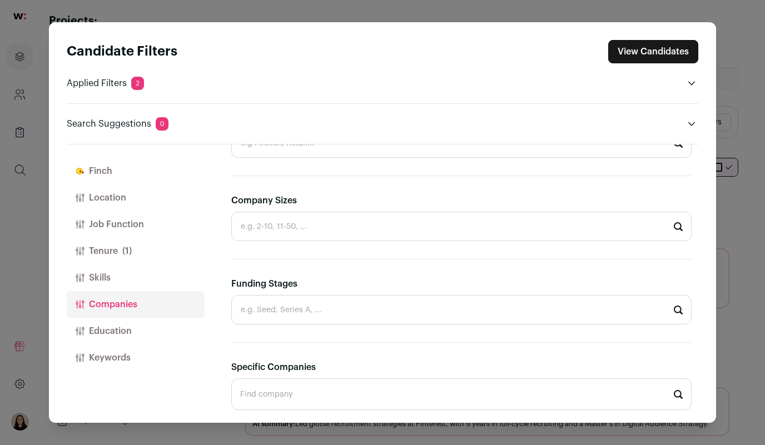
scroll to position [252, 0]
click at [338, 316] on input "Funding Stages" at bounding box center [461, 310] width 460 height 29
click at [285, 334] on li "Pre-seed" at bounding box center [461, 340] width 459 height 29
type input "Pre-seed"
click at [304, 310] on input "Pre-seed" at bounding box center [461, 310] width 460 height 29
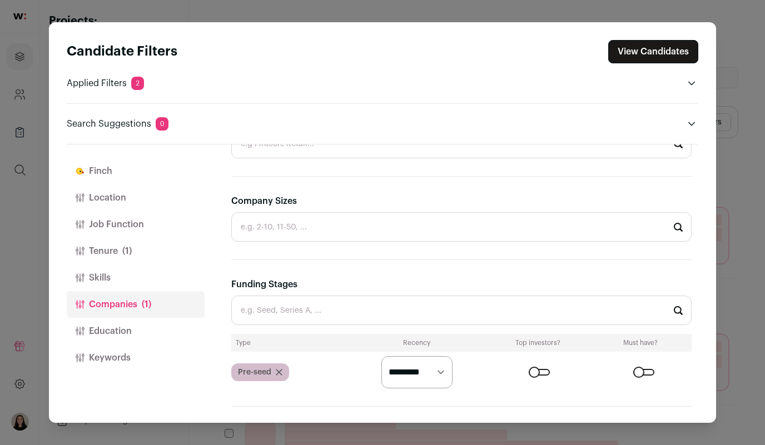
click at [270, 222] on input "Company Sizes" at bounding box center [461, 226] width 460 height 29
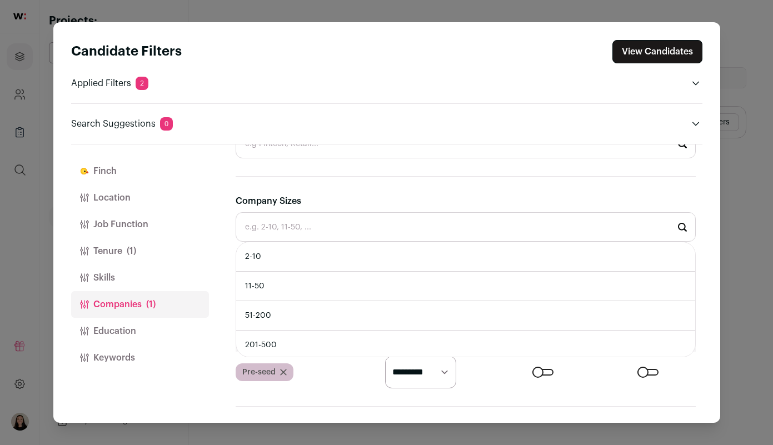
click at [267, 260] on li "2-10" at bounding box center [465, 256] width 459 height 29
type input "2-10"
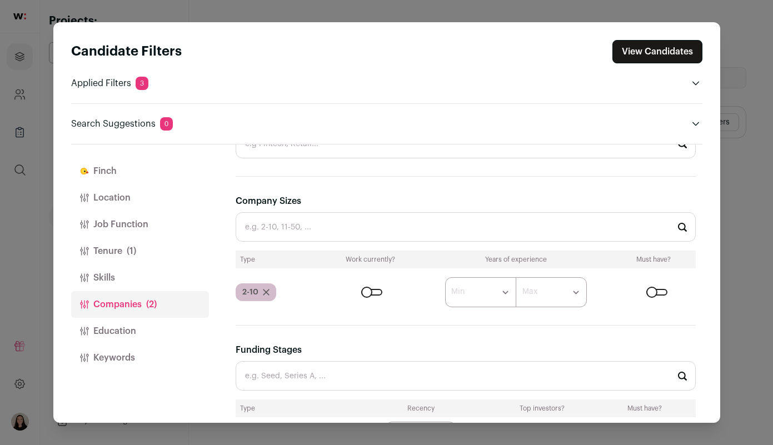
click at [283, 229] on input "Company Sizes" at bounding box center [466, 226] width 460 height 29
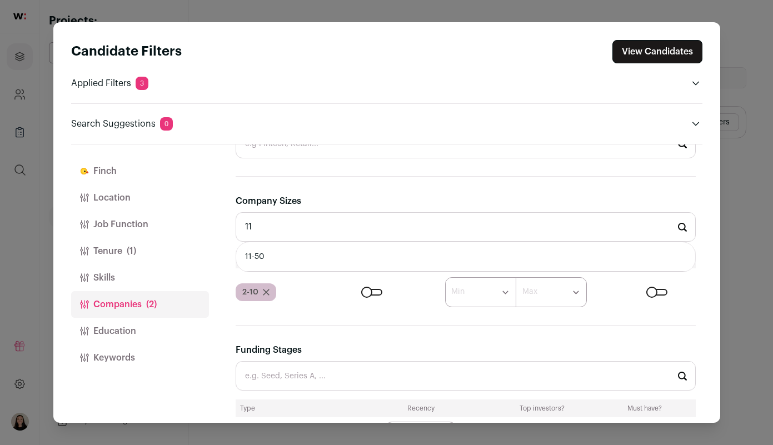
click at [278, 255] on li "11-50" at bounding box center [465, 256] width 459 height 29
type input "11-50"
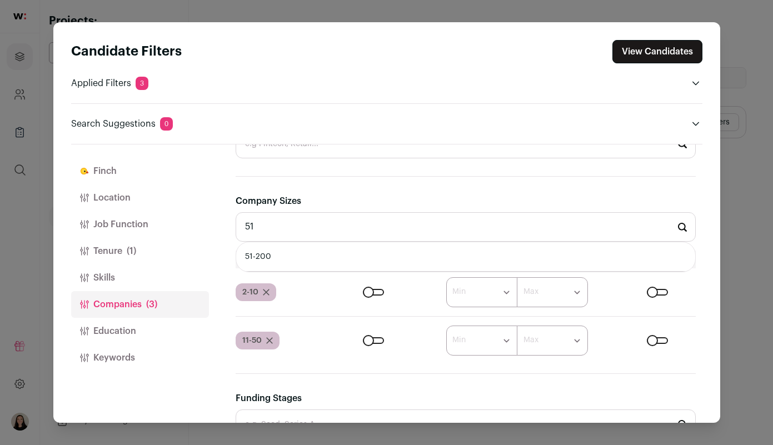
click at [296, 256] on li "51-200" at bounding box center [465, 256] width 459 height 29
type input "51-200"
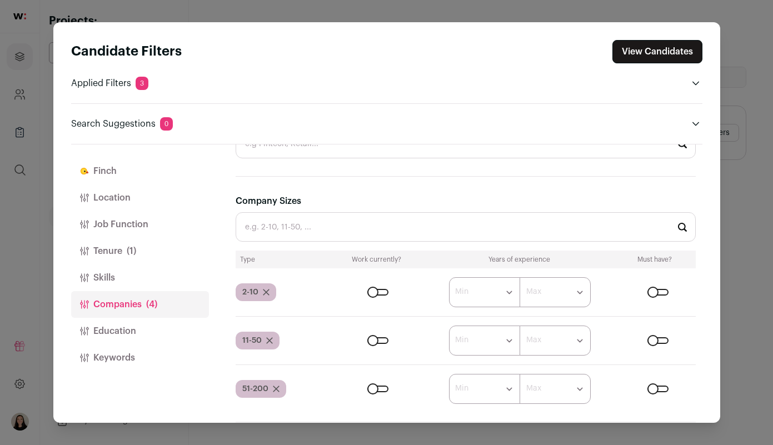
click at [664, 54] on button "View Candidates" at bounding box center [658, 51] width 90 height 23
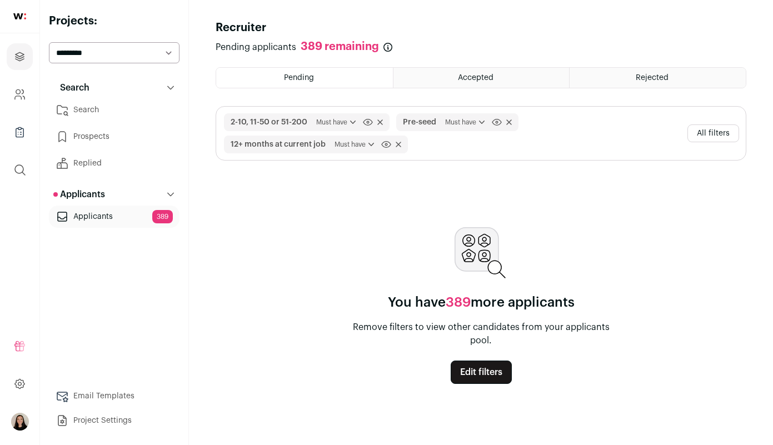
click at [510, 122] on icon at bounding box center [510, 123] width 6 height 6
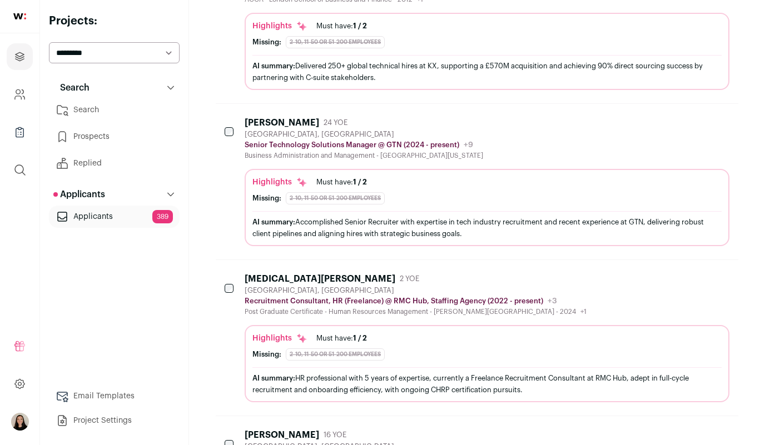
scroll to position [561, 0]
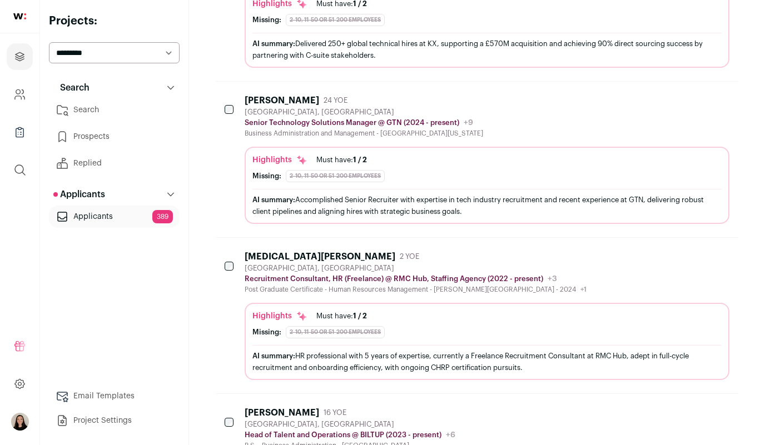
click at [533, 195] on div "AI summary: Accomplished Senior Recruiter with expertise in tech industry recru…" at bounding box center [486, 205] width 469 height 23
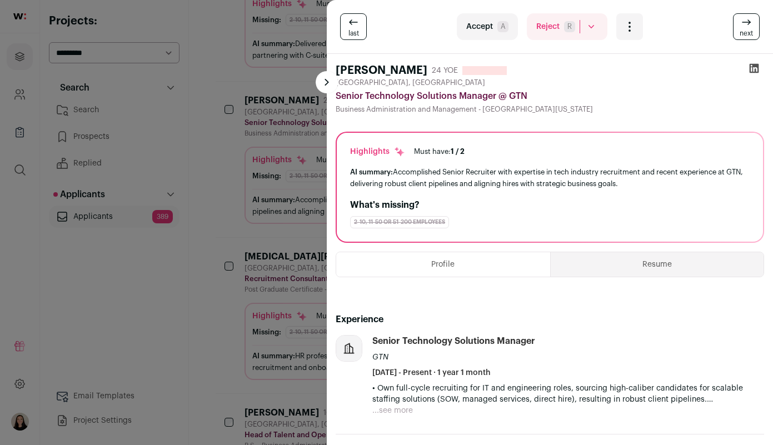
click at [222, 281] on div "last Accept A Reject R Rejected by candidate Not Interested after Outreach 0 Ac…" at bounding box center [386, 222] width 773 height 445
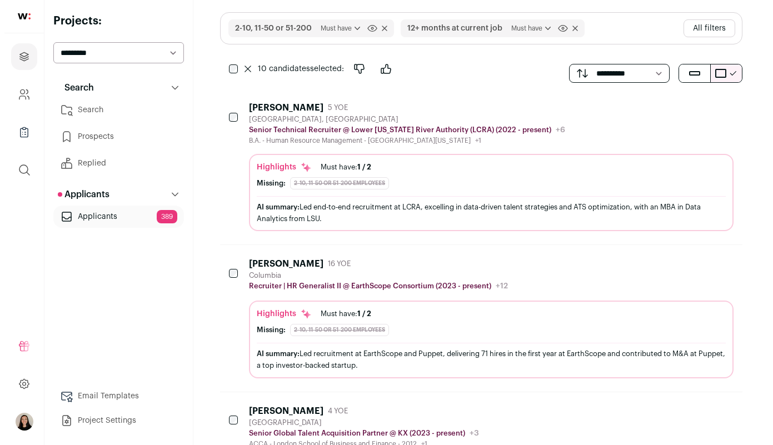
scroll to position [0, 0]
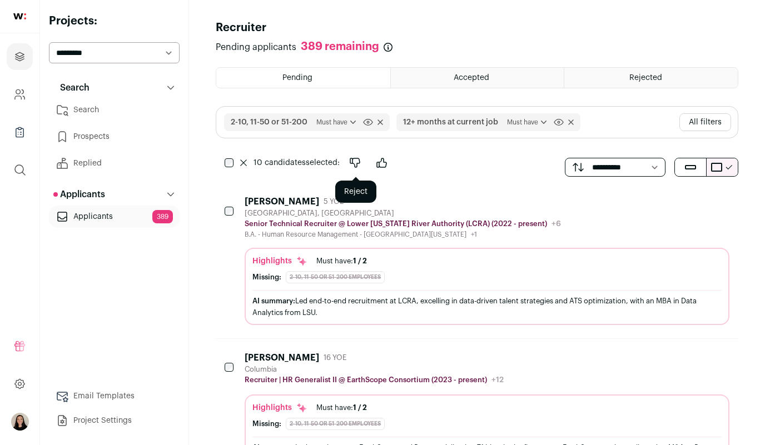
click at [356, 160] on icon "Reject" at bounding box center [355, 162] width 13 height 13
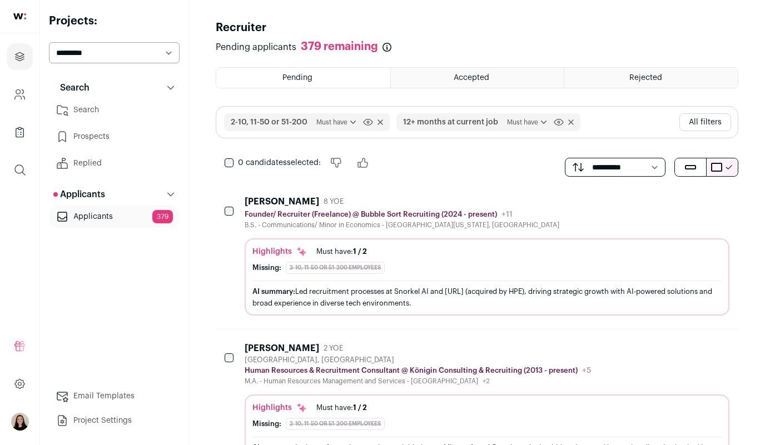
click at [439, 305] on div "AI summary: Led recruitment processes at Snorkel AI and [URL] (acquired by HPE)…" at bounding box center [486, 297] width 469 height 23
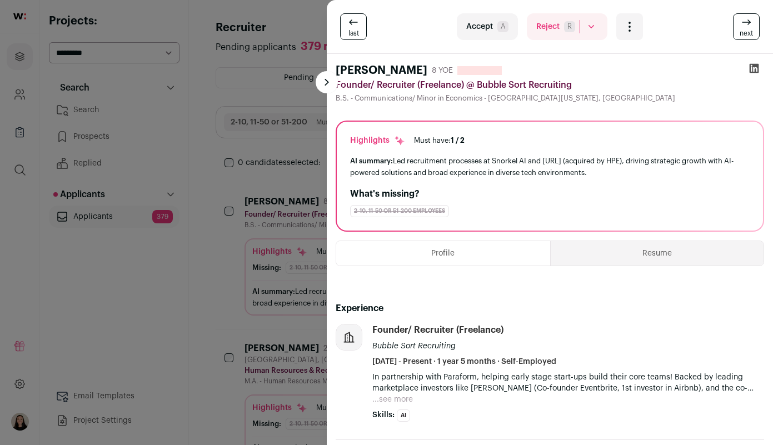
click at [695, 252] on button "Resume" at bounding box center [658, 253] width 214 height 24
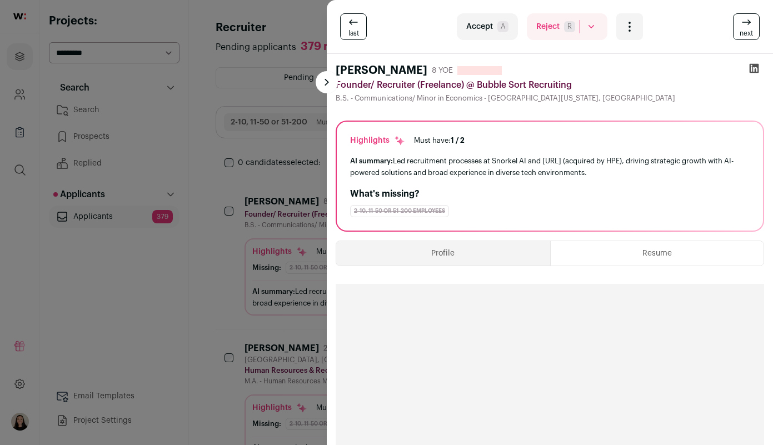
click at [750, 72] on icon at bounding box center [754, 68] width 9 height 9
click at [132, 224] on div "last Accept A Reject R Rejected by candidate Not Interested after Outreach 0 Ac…" at bounding box center [386, 222] width 773 height 445
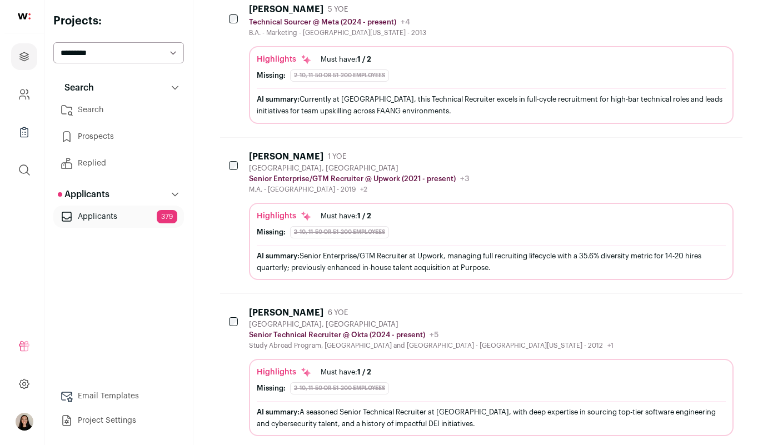
scroll to position [947, 0]
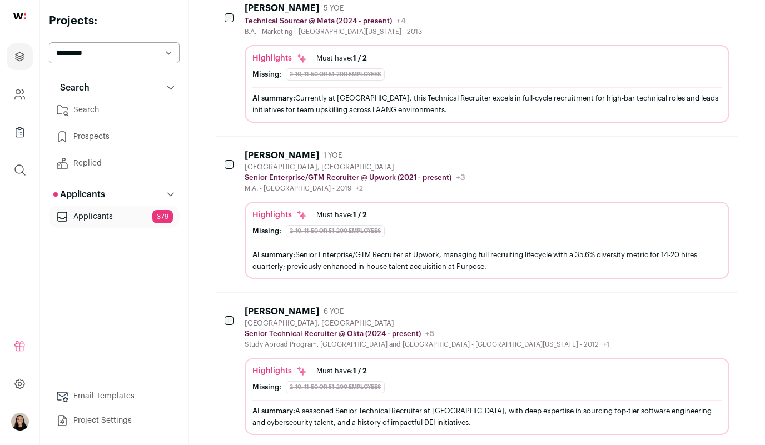
click at [440, 112] on div "AI summary: Currently at [GEOGRAPHIC_DATA], this Technical Recruiter excels in …" at bounding box center [486, 103] width 469 height 23
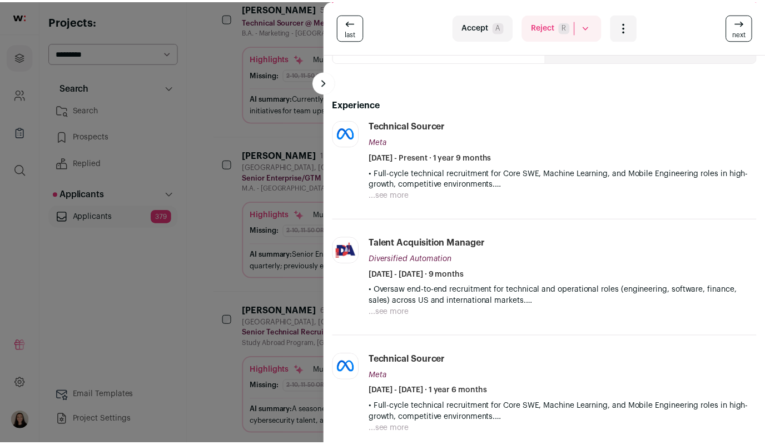
scroll to position [205, 0]
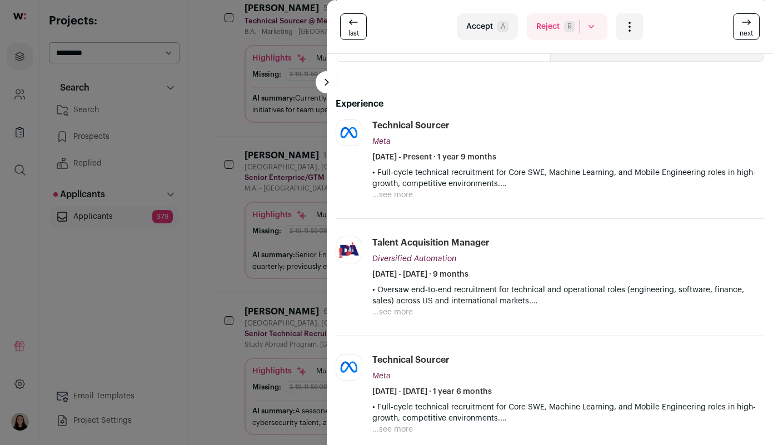
click at [193, 183] on div "last Accept A Reject R Rejected by candidate Not Interested after Outreach 0 Ac…" at bounding box center [386, 222] width 773 height 445
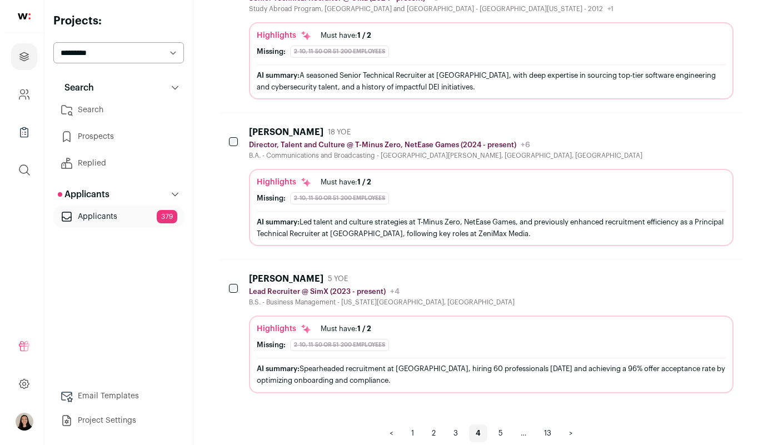
scroll to position [1300, 0]
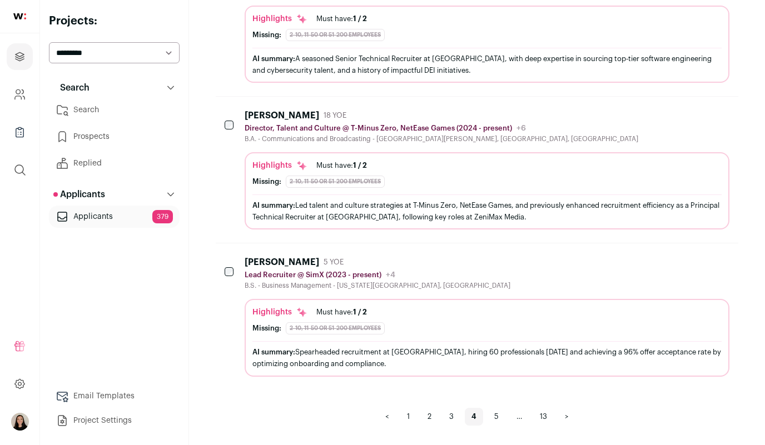
click at [385, 358] on div "AI summary: Spearheaded recruitment at [GEOGRAPHIC_DATA], hiring 60 professiona…" at bounding box center [486, 357] width 469 height 23
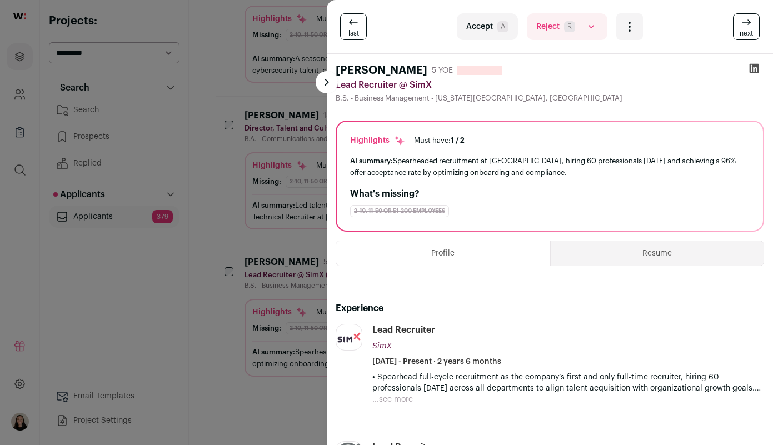
click at [597, 253] on button "Resume" at bounding box center [658, 253] width 214 height 24
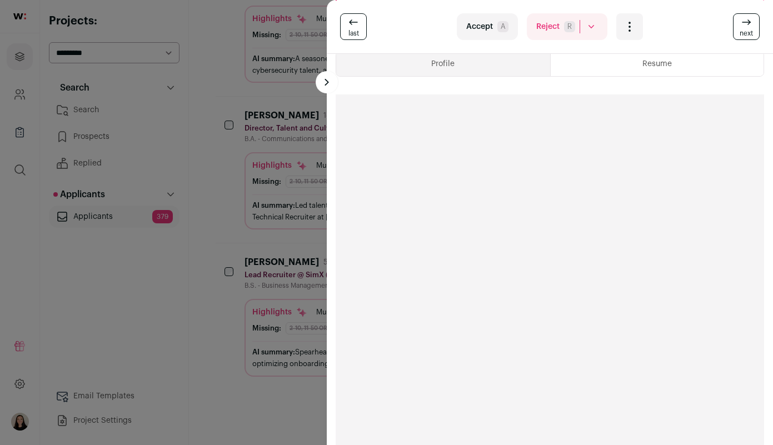
scroll to position [38, 0]
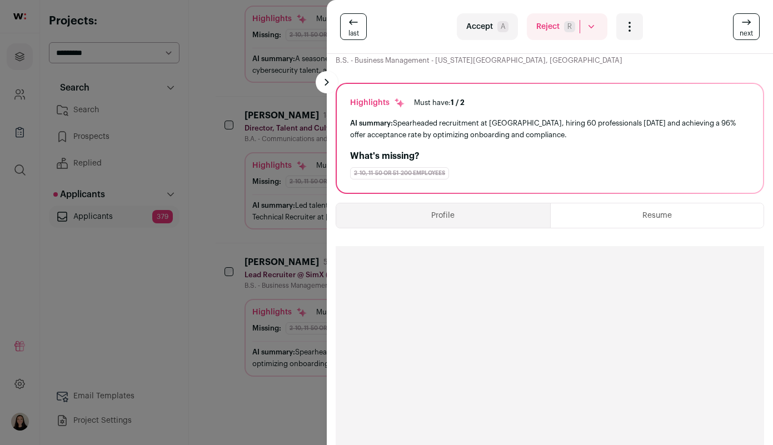
click at [453, 215] on button "Profile" at bounding box center [443, 216] width 214 height 24
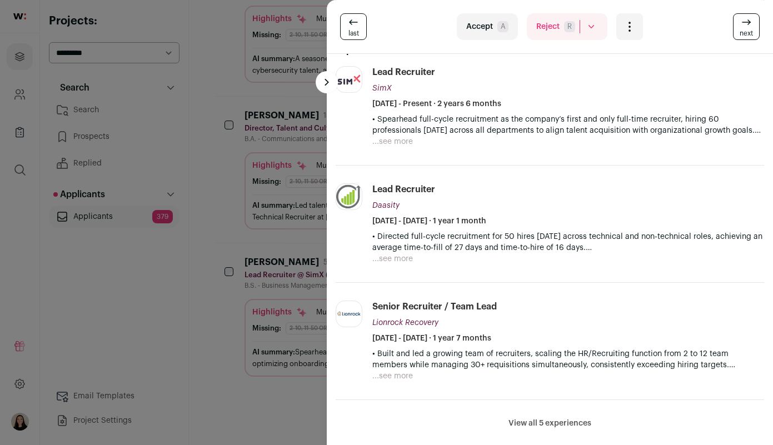
scroll to position [259, 0]
click at [211, 197] on div "last Accept A Reject R Rejected by candidate Not Interested after Outreach 0 Ac…" at bounding box center [386, 222] width 773 height 445
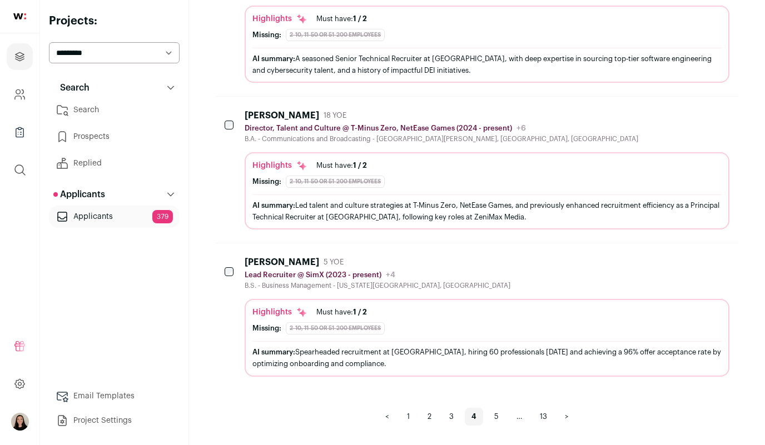
click at [547, 200] on div "AI summary: Led talent and culture strategies at T-Minus Zero, NetEase Games, a…" at bounding box center [486, 211] width 469 height 23
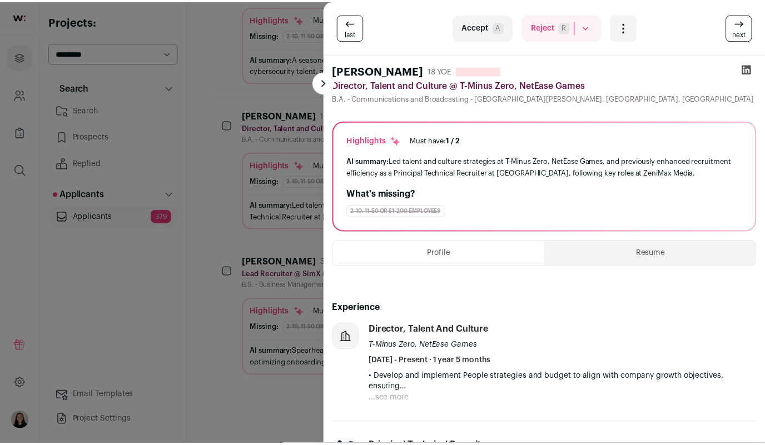
scroll to position [0, 0]
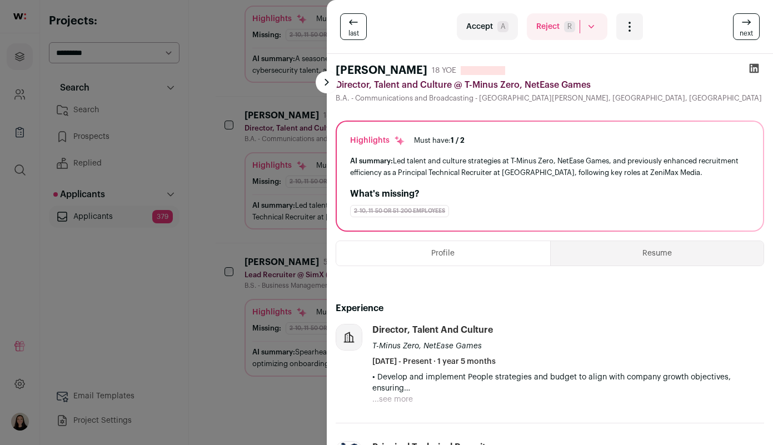
click at [349, 341] on img at bounding box center [349, 338] width 26 height 26
click at [233, 190] on div "last Accept A Reject R Rejected by candidate Not Interested after Outreach 0 Ac…" at bounding box center [386, 222] width 773 height 445
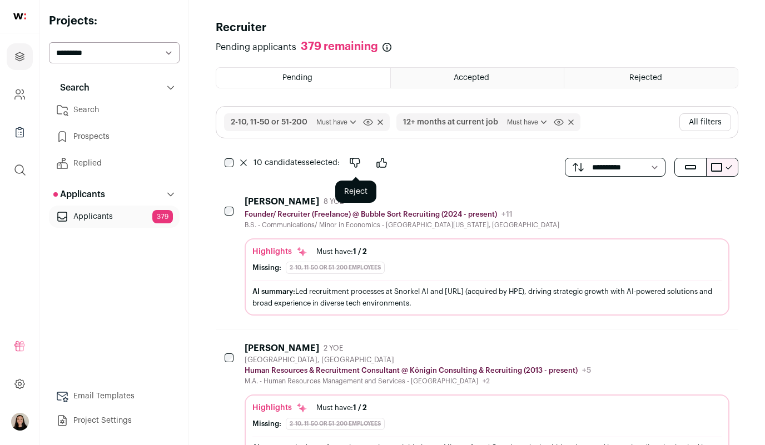
click at [354, 161] on icon "Reject" at bounding box center [355, 162] width 13 height 13
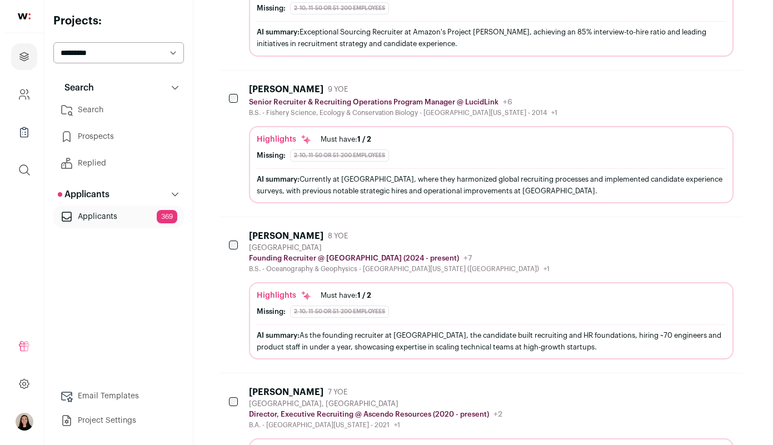
scroll to position [1038, 0]
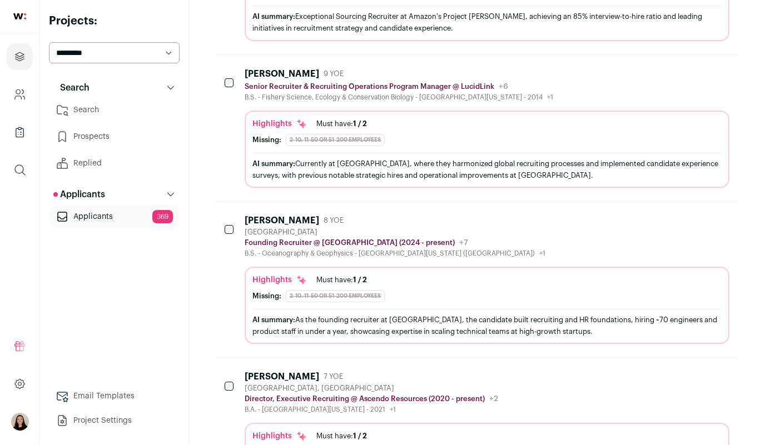
click at [509, 158] on div "AI summary: Currently at LucidLink, where they harmonized global recruiting pro…" at bounding box center [486, 169] width 469 height 23
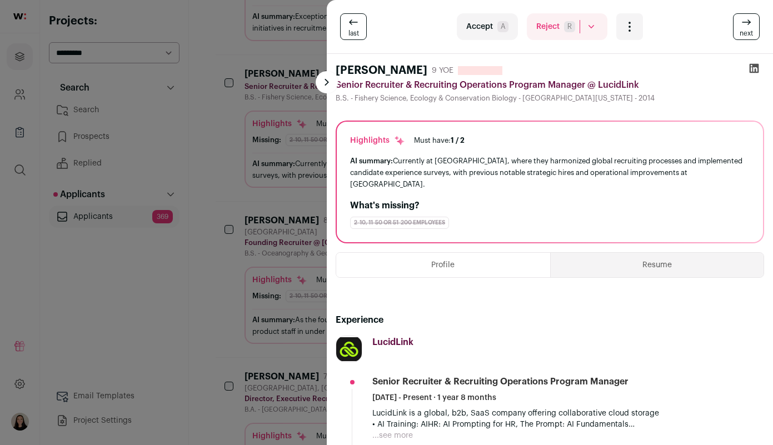
scroll to position [0, 0]
click at [716, 324] on h2 "Experience" at bounding box center [550, 320] width 429 height 13
click at [750, 65] on icon at bounding box center [754, 68] width 9 height 9
click at [219, 251] on div "last Accept A Reject R Rejected by candidate Not Interested after Outreach 0 Ac…" at bounding box center [386, 222] width 773 height 445
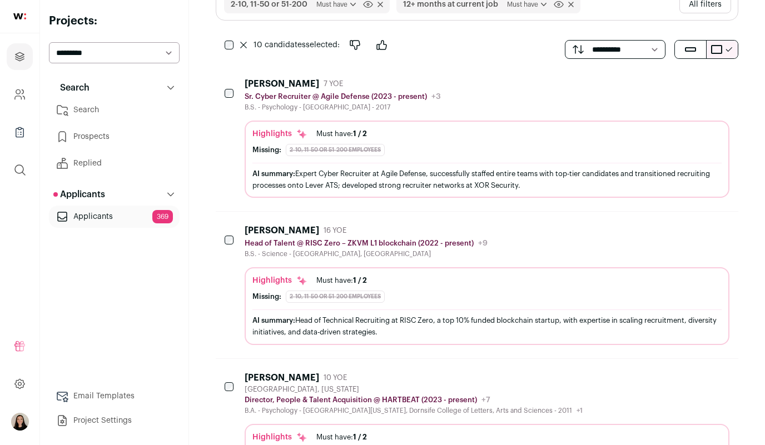
scroll to position [115, 0]
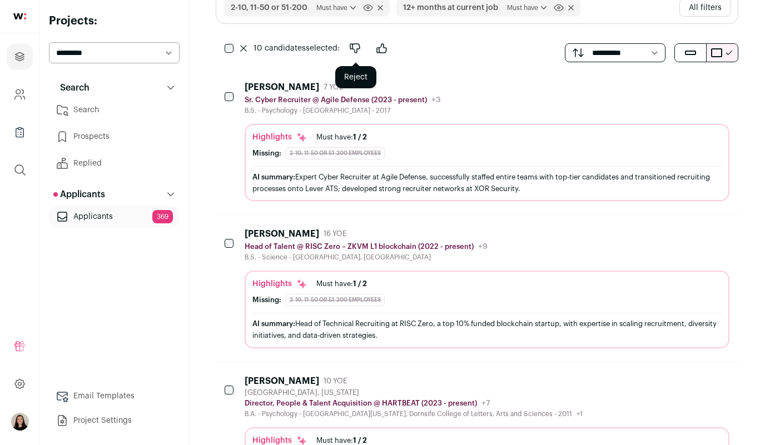
click at [354, 50] on icon "Reject" at bounding box center [354, 48] width 9 height 9
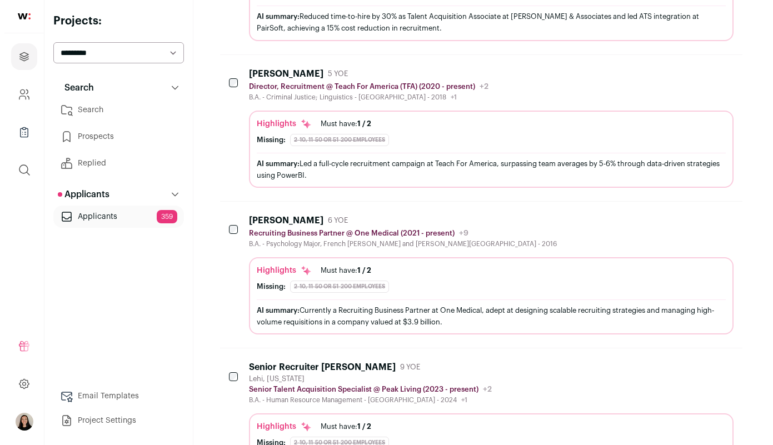
scroll to position [421, 0]
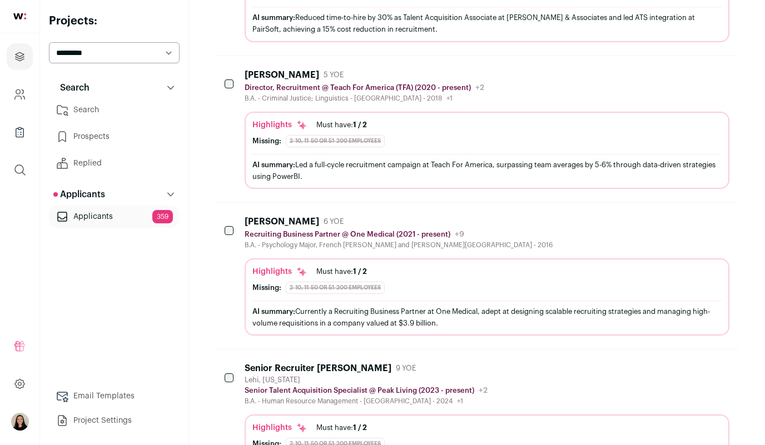
click at [443, 166] on div "AI summary: Led a full-cycle recruitment campaign at Teach For America, surpass…" at bounding box center [486, 170] width 469 height 23
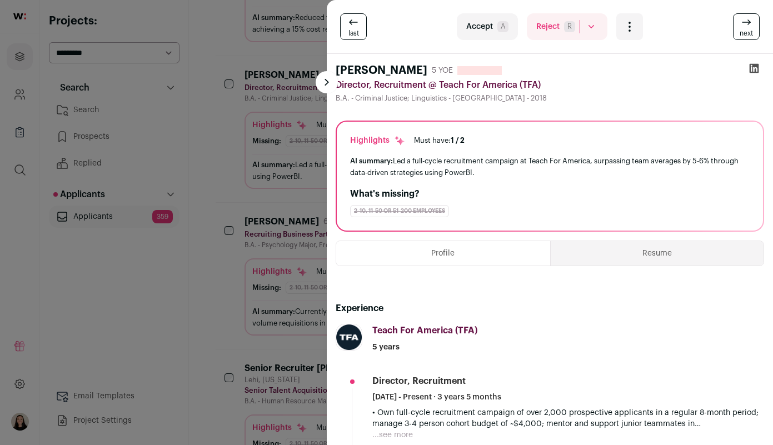
scroll to position [0, 0]
click at [639, 257] on button "Resume" at bounding box center [658, 253] width 214 height 24
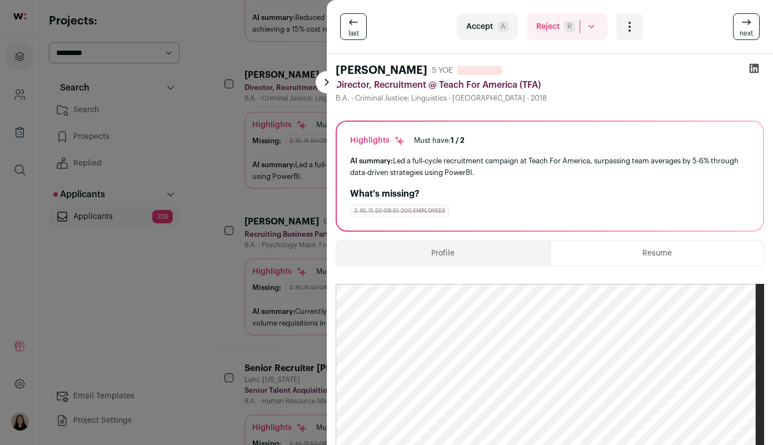
click at [750, 68] on icon at bounding box center [754, 68] width 9 height 9
click at [229, 279] on div "last Accept A Reject R Rejected by candidate Not Interested after Outreach 0 Ac…" at bounding box center [386, 222] width 773 height 445
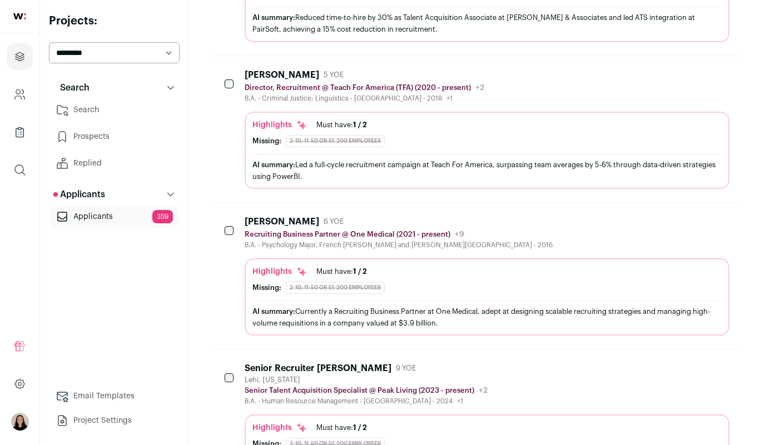
click at [359, 315] on div "AI summary: Currently a Recruiting Business Partner at One Medical, adept at de…" at bounding box center [486, 317] width 469 height 23
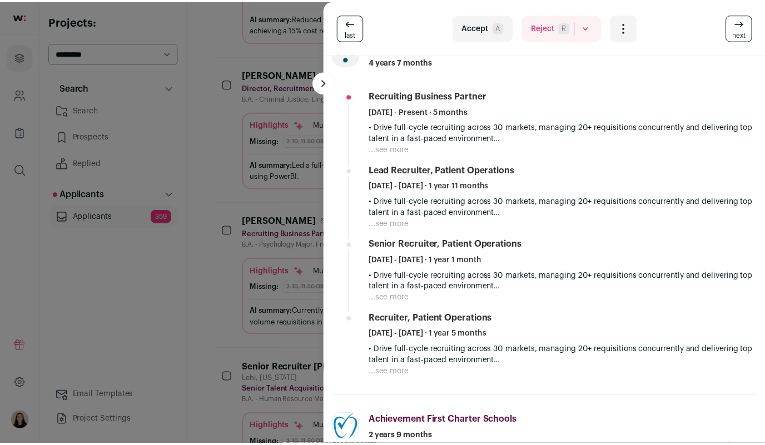
scroll to position [279, 0]
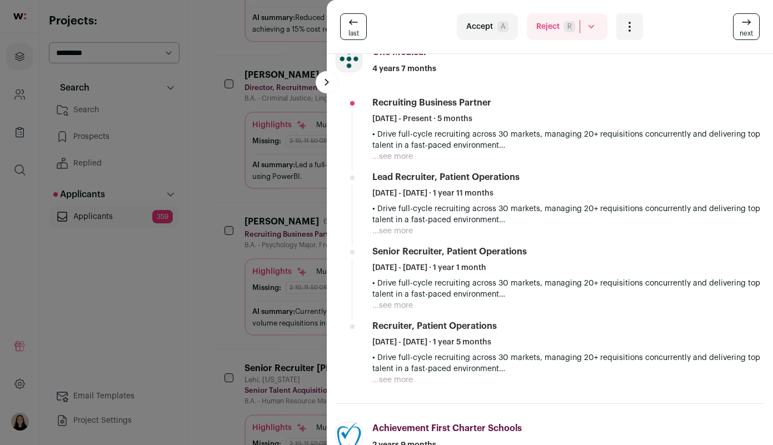
click at [228, 301] on div "last Accept A Reject R Rejected by candidate Not Interested after Outreach 0 Ac…" at bounding box center [386, 222] width 773 height 445
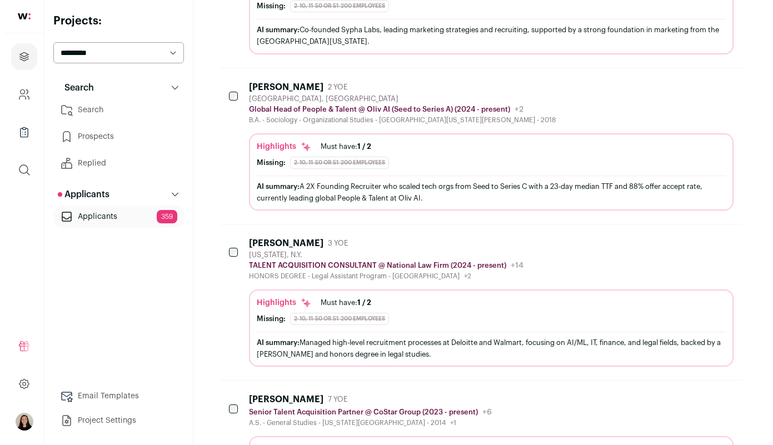
scroll to position [1018, 0]
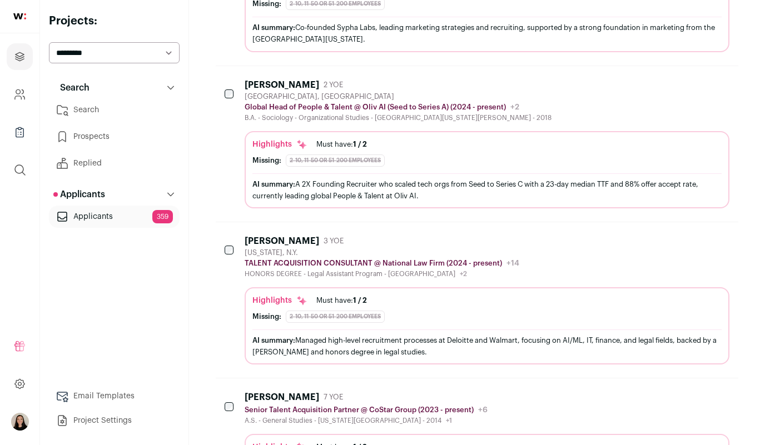
click at [419, 186] on div "AI summary: A 2X Founding Recruiter who scaled tech orgs from Seed to Series C …" at bounding box center [486, 189] width 469 height 23
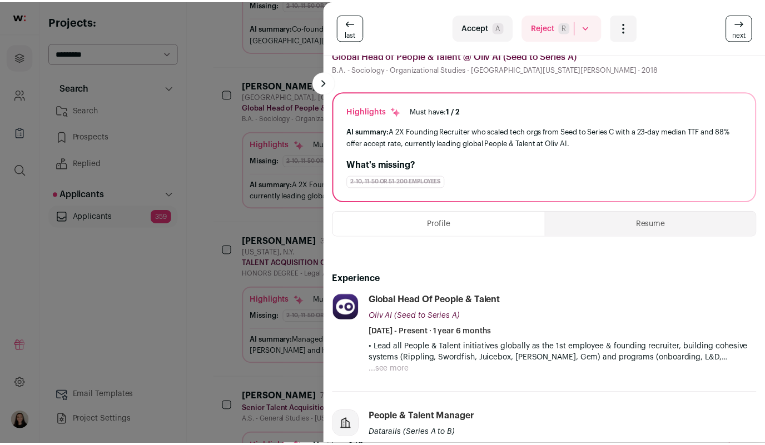
scroll to position [40, 0]
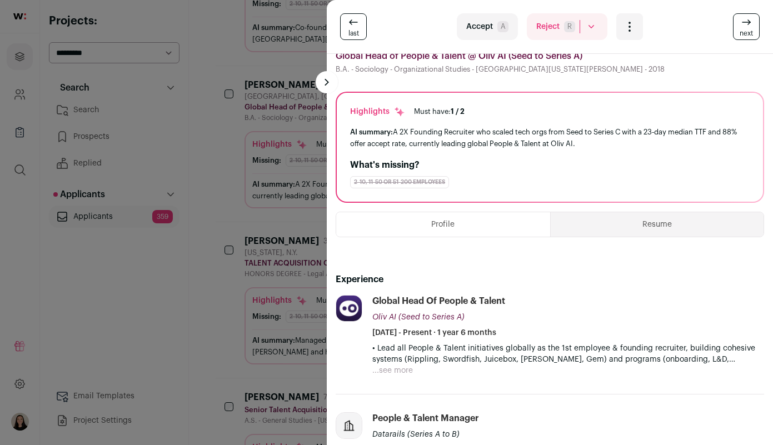
click at [643, 224] on button "Resume" at bounding box center [658, 224] width 214 height 24
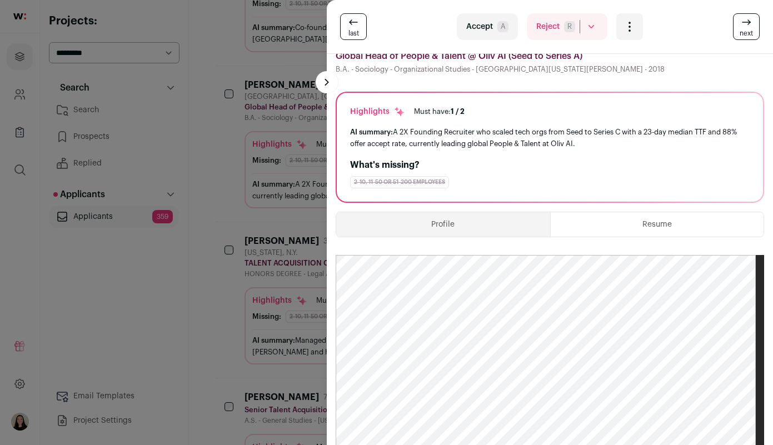
click at [205, 219] on div "last Accept A Reject R Rejected by candidate Not Interested after Outreach 0 Ac…" at bounding box center [386, 222] width 773 height 445
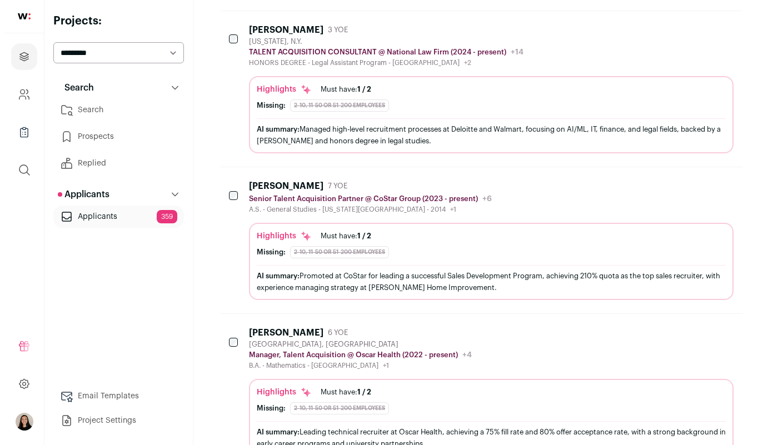
scroll to position [1309, 0]
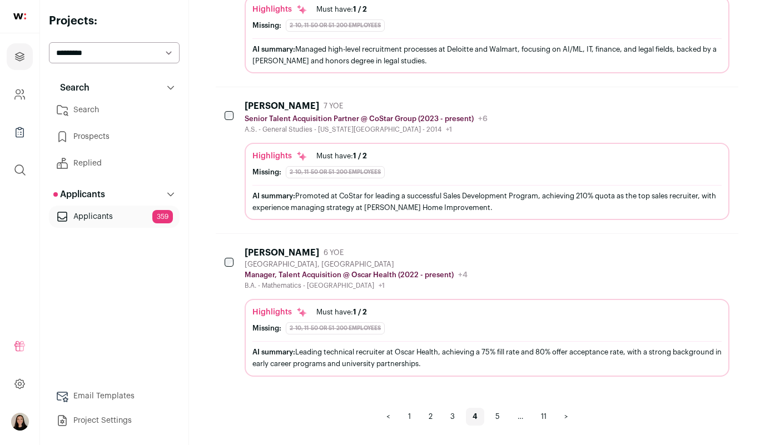
click at [386, 345] on div "AI summary: Leading technical recruiter at Oscar Health, achieving a 75% fill r…" at bounding box center [486, 357] width 469 height 33
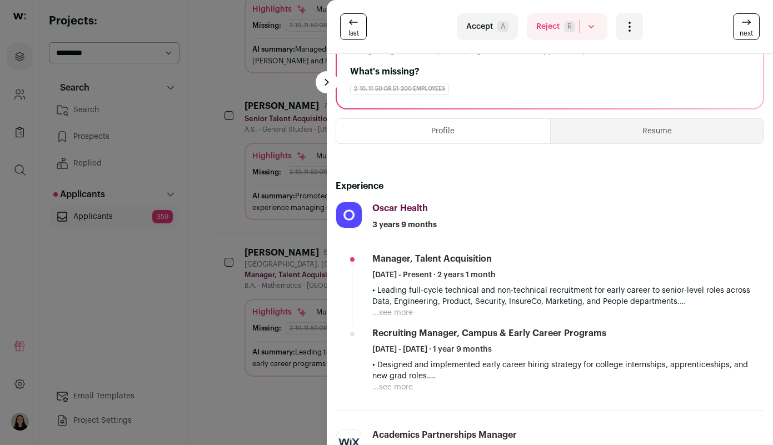
scroll to position [133, 0]
click at [620, 133] on button "Resume" at bounding box center [658, 132] width 214 height 24
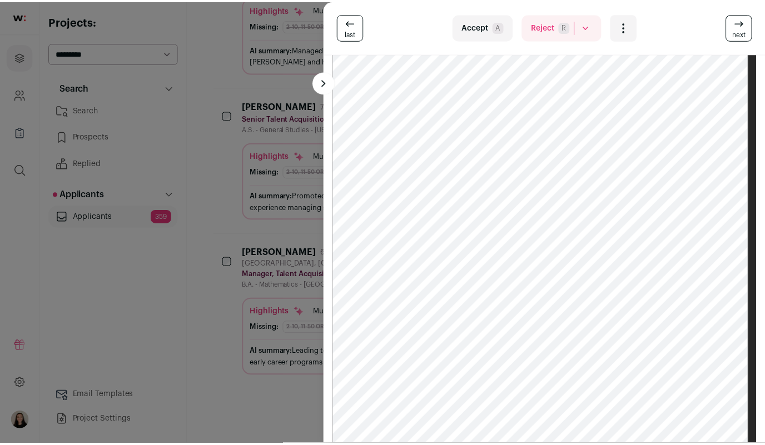
scroll to position [277, 0]
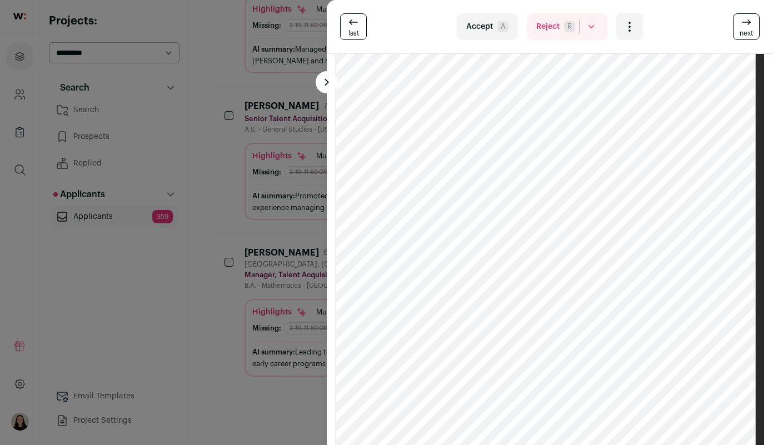
click at [237, 435] on div "last Accept A Reject R Rejected by candidate Not Interested after Outreach 0 Ac…" at bounding box center [386, 222] width 773 height 445
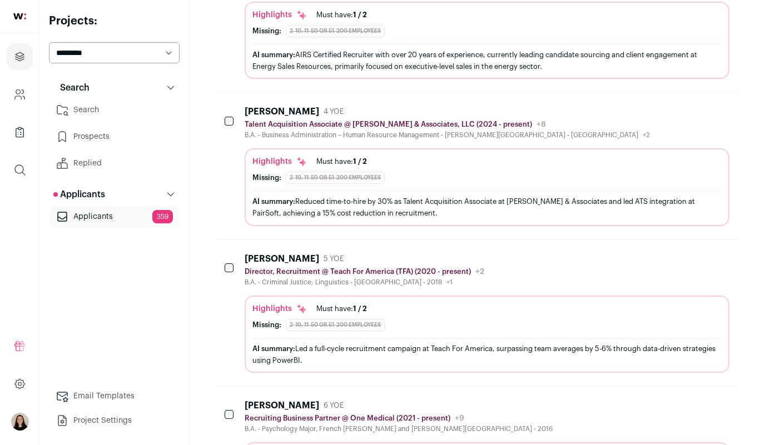
scroll to position [0, 0]
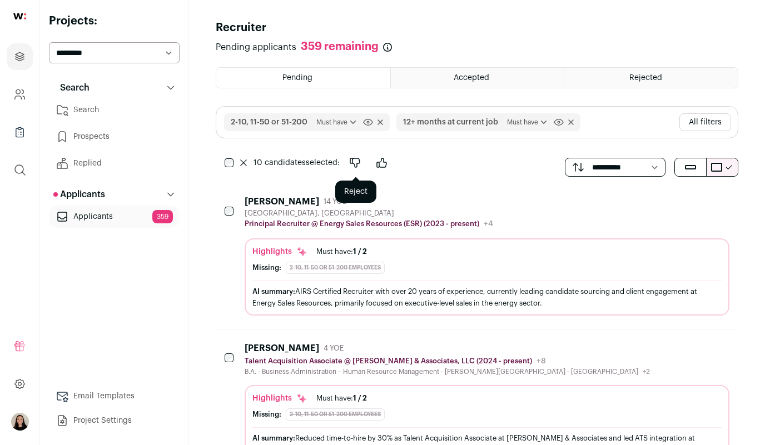
click at [356, 161] on icon "Reject" at bounding box center [355, 162] width 13 height 13
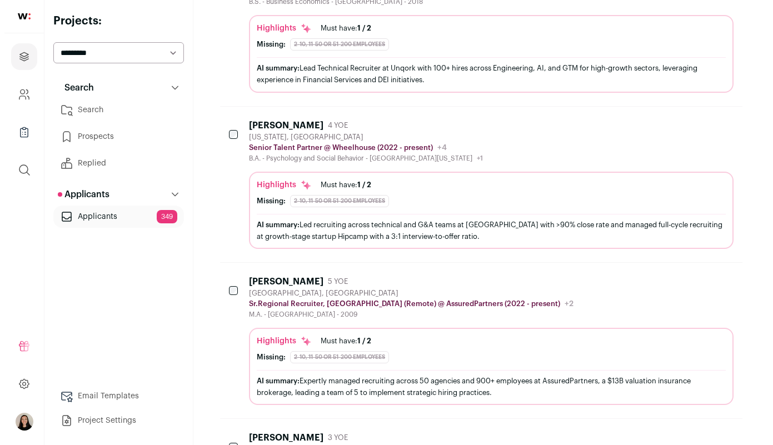
scroll to position [388, 0]
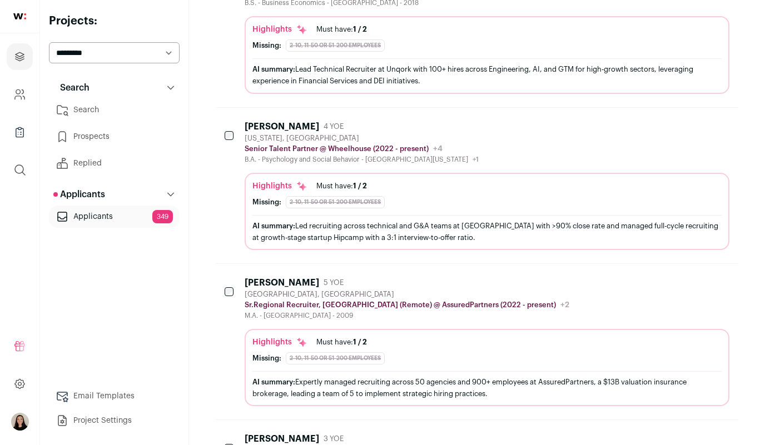
click at [451, 225] on div "AI summary: Led recruiting across technical and G&A teams at [GEOGRAPHIC_DATA] …" at bounding box center [486, 231] width 469 height 23
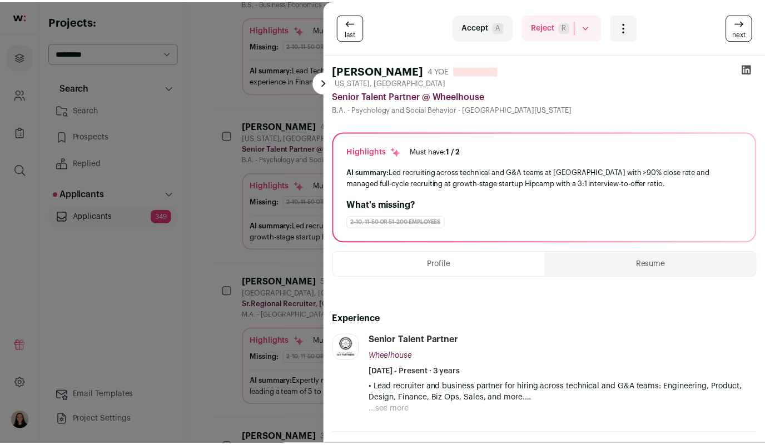
scroll to position [0, 0]
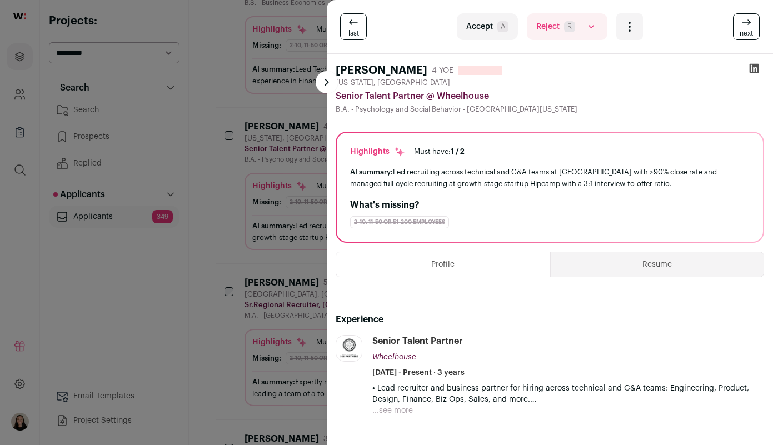
click at [301, 214] on div "last Accept A Reject R Rejected by candidate Not Interested after Outreach 0 Ac…" at bounding box center [386, 222] width 773 height 445
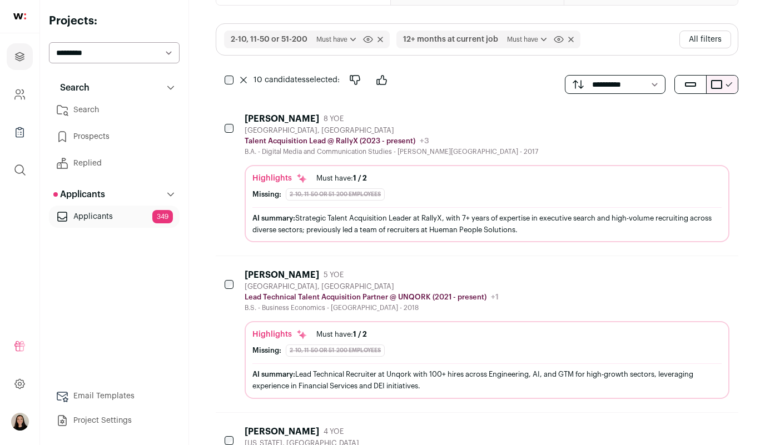
scroll to position [44, 0]
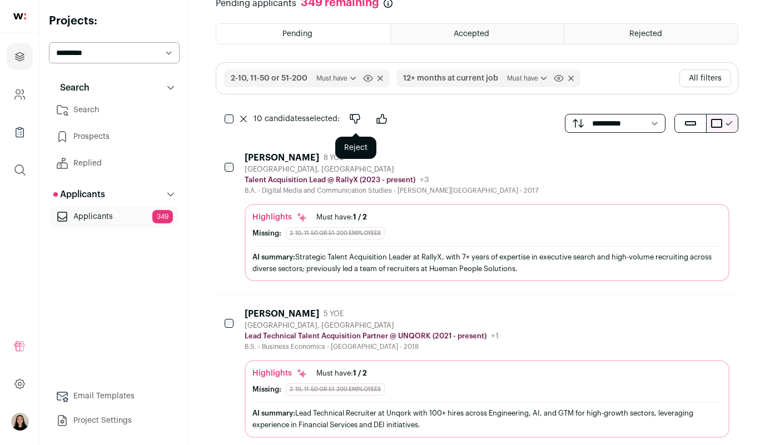
click at [356, 116] on icon "Reject" at bounding box center [355, 118] width 13 height 13
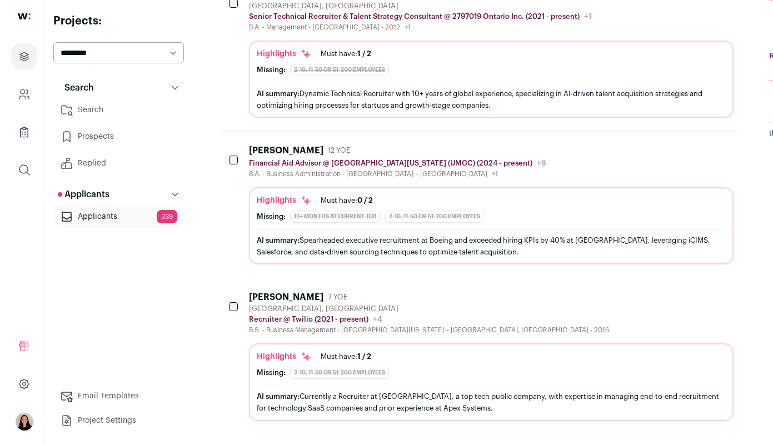
scroll to position [1328, 0]
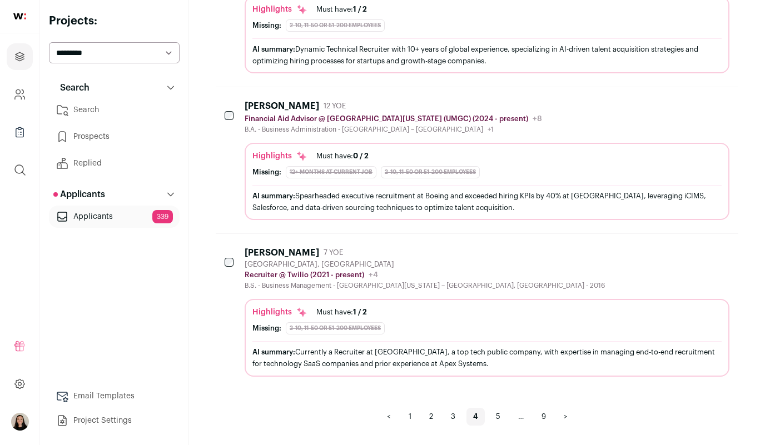
click at [360, 364] on div "AI summary: Currently a Recruiter at [GEOGRAPHIC_DATA], a top tech public compa…" at bounding box center [486, 357] width 469 height 23
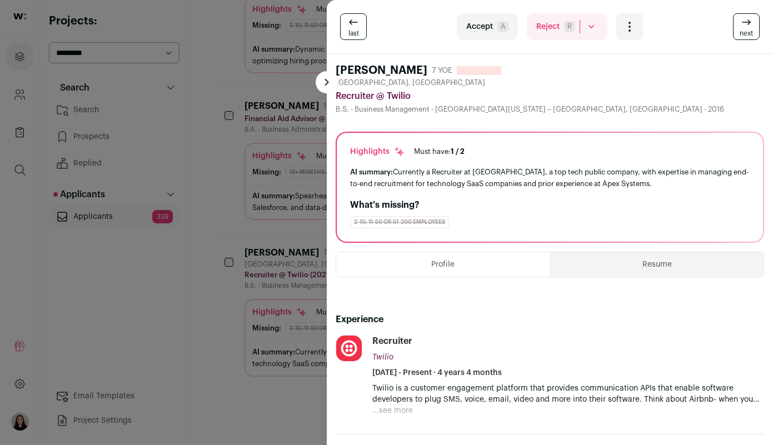
click at [617, 259] on button "Resume" at bounding box center [658, 264] width 214 height 24
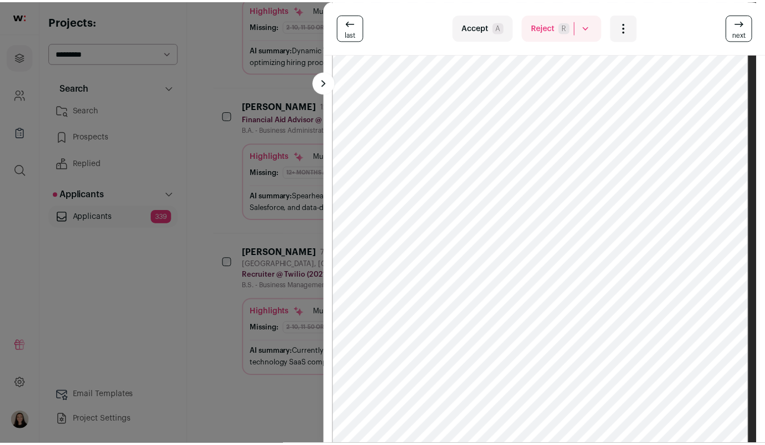
scroll to position [424, 0]
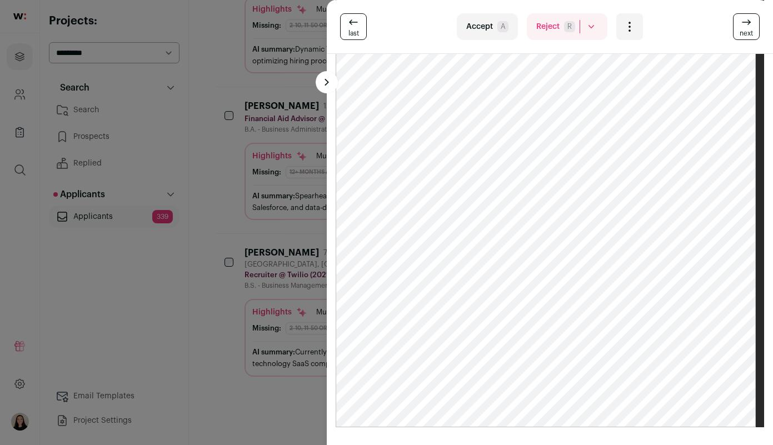
click at [244, 398] on div "last Accept A Reject R Rejected by candidate Not Interested after Outreach 0 Ac…" at bounding box center [386, 222] width 773 height 445
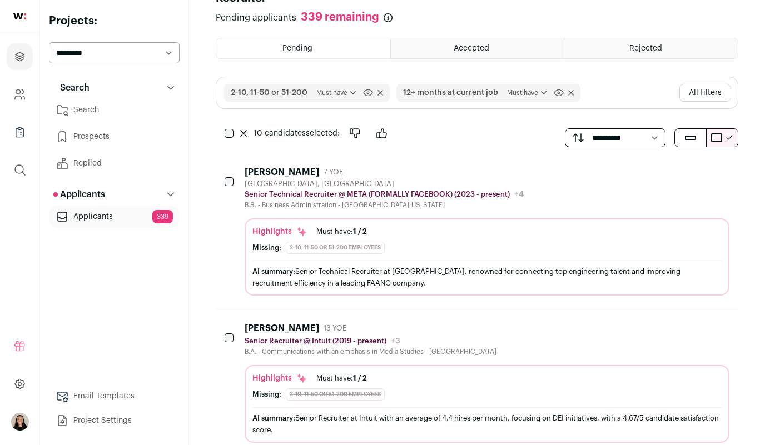
scroll to position [0, 0]
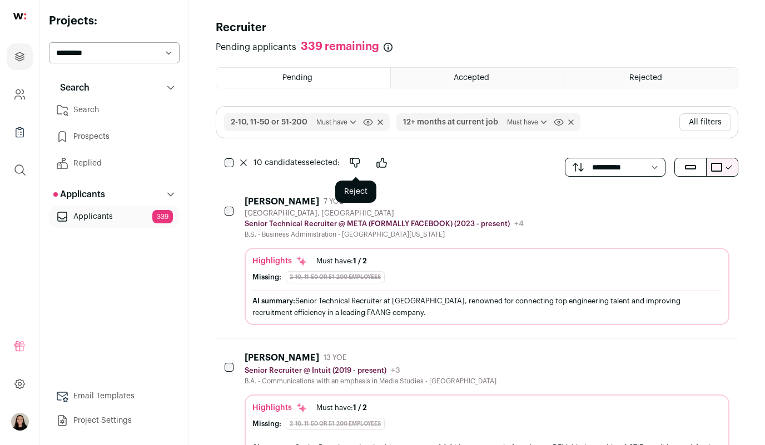
click at [350, 158] on icon "Reject" at bounding box center [354, 162] width 9 height 9
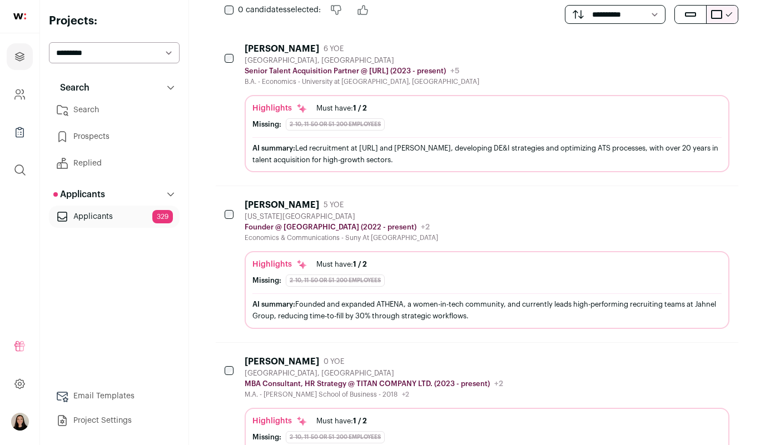
scroll to position [158, 0]
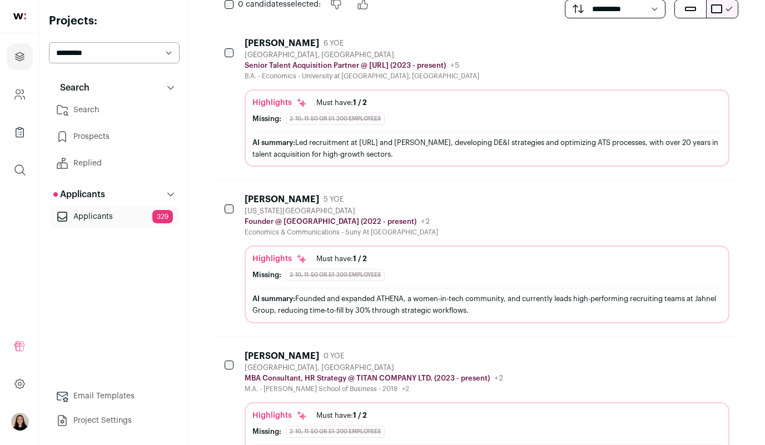
click at [440, 146] on div "AI summary: Led recruitment at [URL] and [PERSON_NAME], developing DE&I strateg…" at bounding box center [486, 148] width 469 height 23
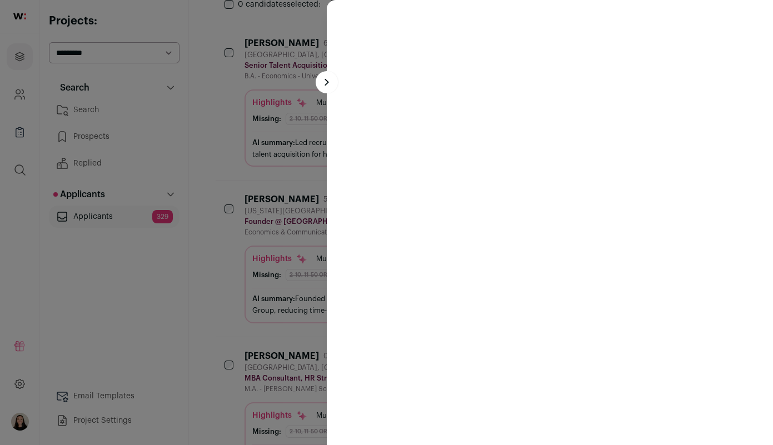
click at [271, 103] on div at bounding box center [386, 222] width 773 height 445
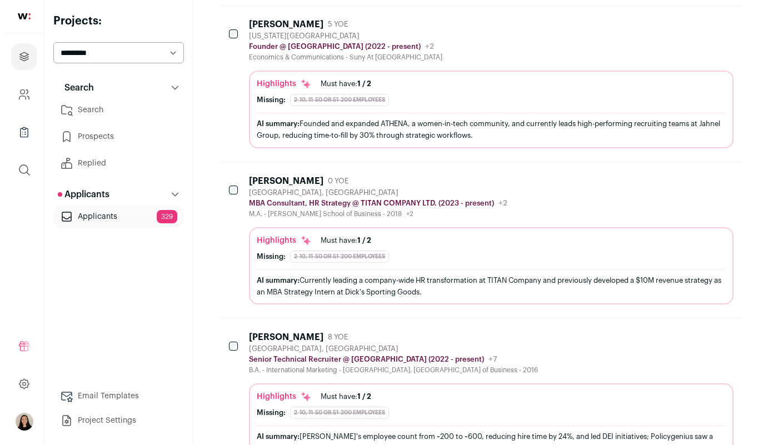
scroll to position [354, 0]
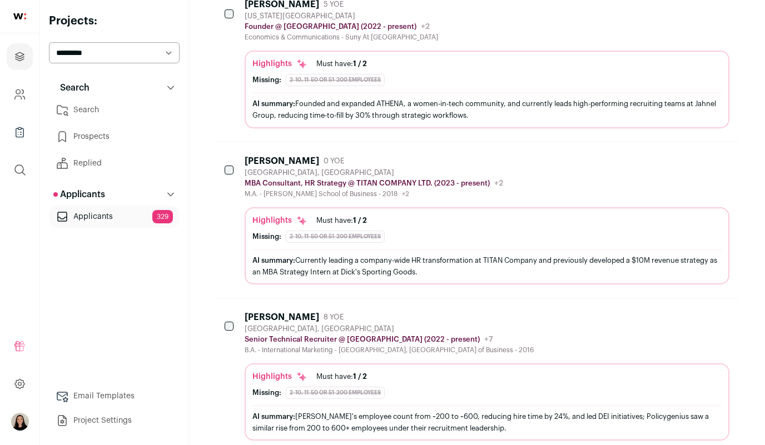
click at [529, 108] on div "AI summary: Founded and expanded ATHENA, a women-in-tech community, and current…" at bounding box center [486, 109] width 469 height 23
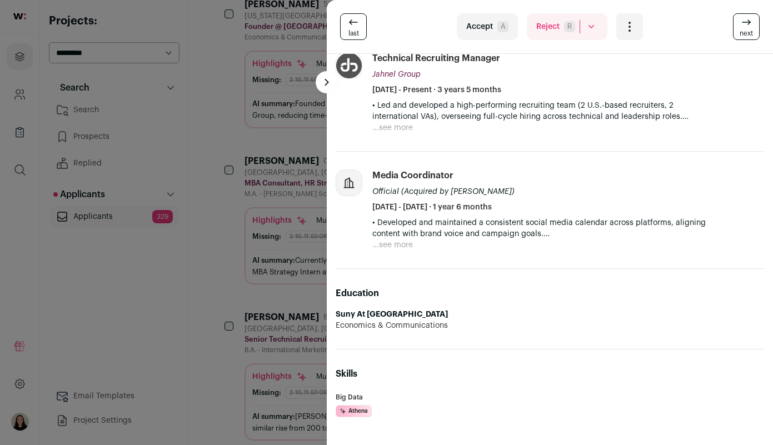
scroll to position [424, 0]
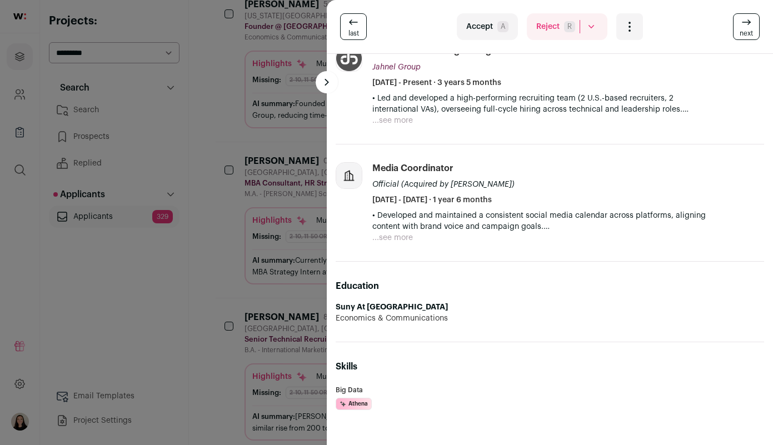
click at [252, 301] on div "last Accept A Reject R Rejected by candidate Not Interested after Outreach 0 Ac…" at bounding box center [386, 222] width 773 height 445
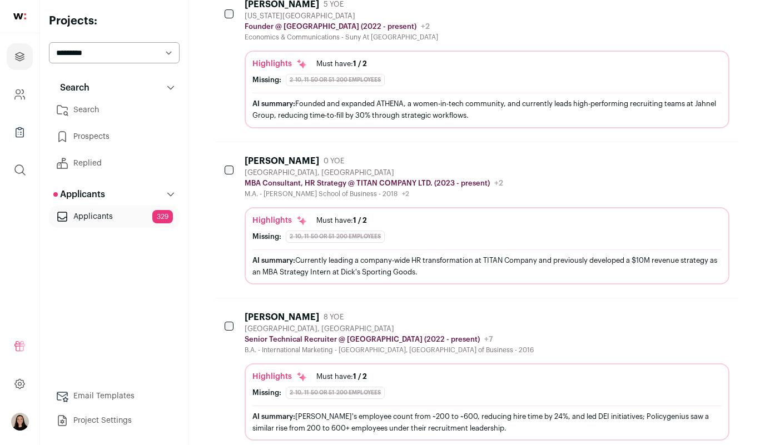
click at [505, 416] on div "AI summary: [PERSON_NAME]'s employee count from ~200 to ~600, reducing hire tim…" at bounding box center [486, 422] width 469 height 23
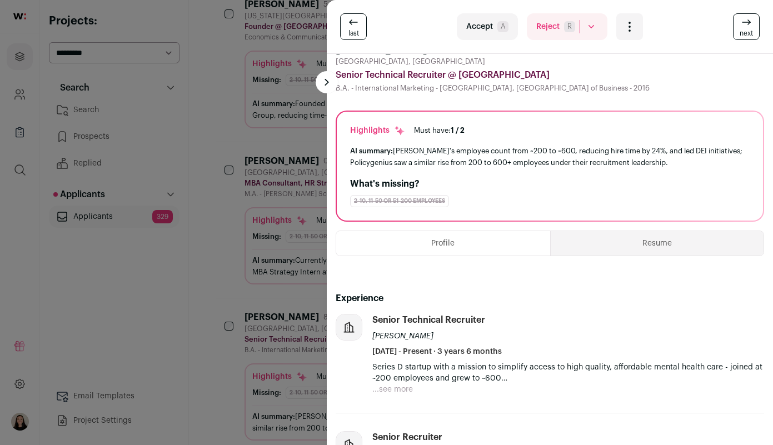
scroll to position [0, 0]
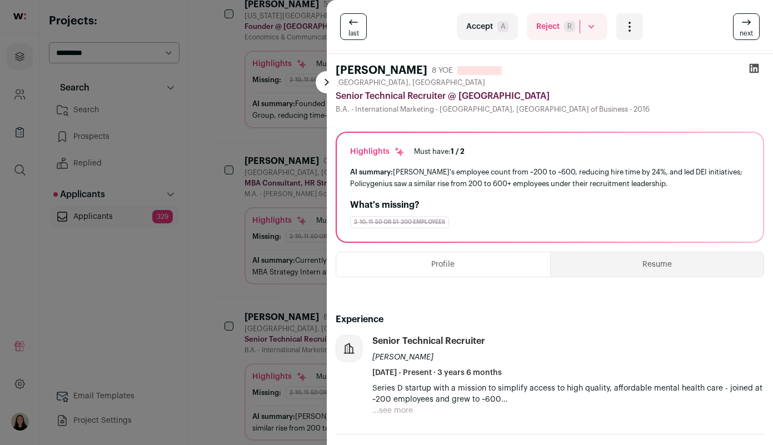
click at [750, 65] on icon at bounding box center [754, 68] width 9 height 9
